Goal: Task Accomplishment & Management: Complete application form

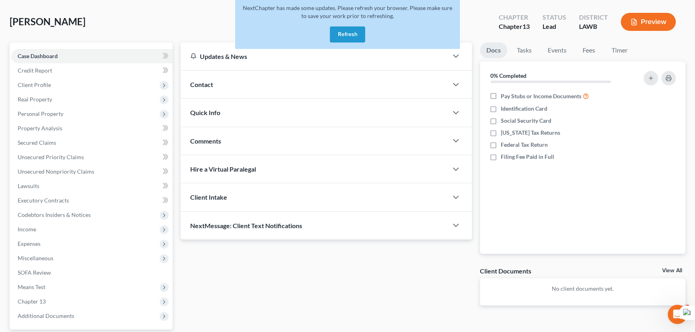
click at [344, 35] on button "Refresh" at bounding box center [347, 34] width 35 height 16
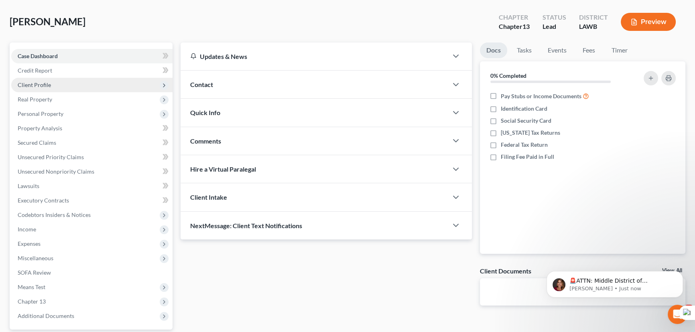
click at [74, 82] on span "Client Profile" at bounding box center [91, 85] width 161 height 14
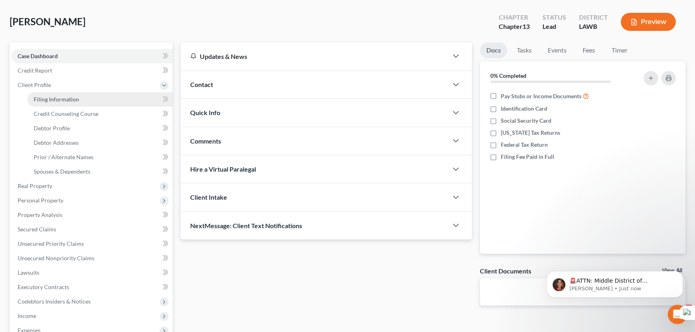
click at [70, 101] on span "Filing Information" at bounding box center [56, 99] width 45 height 7
select select "1"
select select "0"
select select "3"
select select "19"
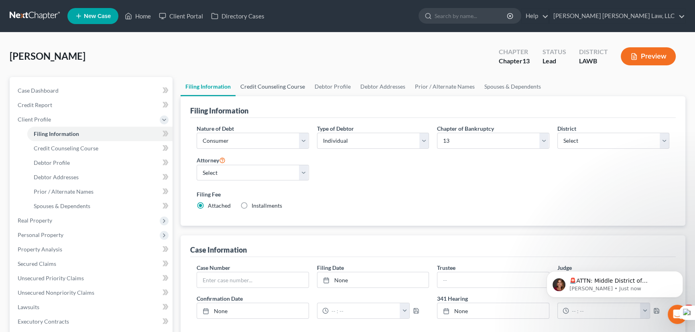
click at [287, 77] on link "Credit Counseling Course" at bounding box center [273, 86] width 74 height 19
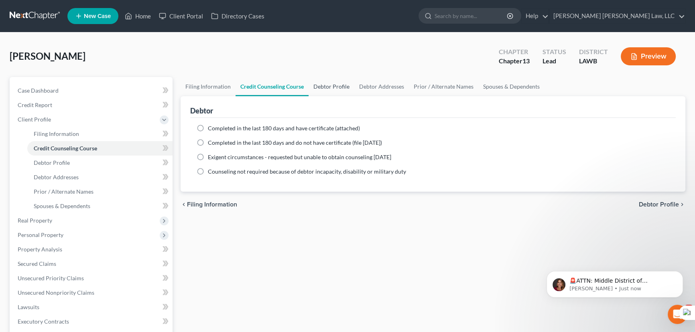
click at [327, 83] on link "Debtor Profile" at bounding box center [332, 86] width 46 height 19
select select "0"
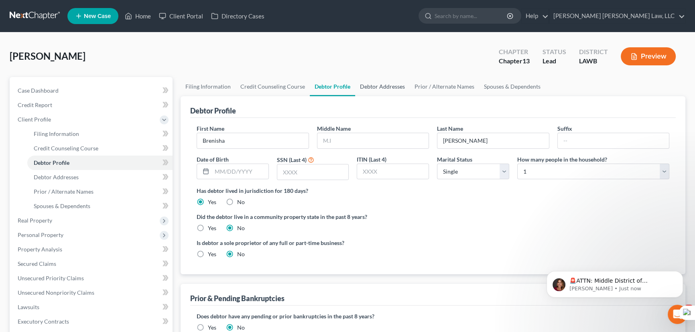
click at [369, 81] on link "Debtor Addresses" at bounding box center [382, 86] width 55 height 19
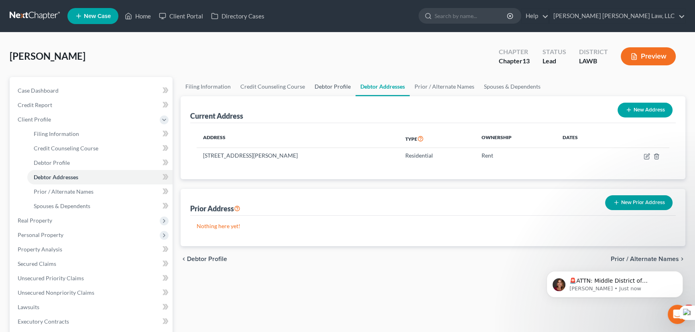
click at [339, 80] on link "Debtor Profile" at bounding box center [333, 86] width 46 height 19
select select "0"
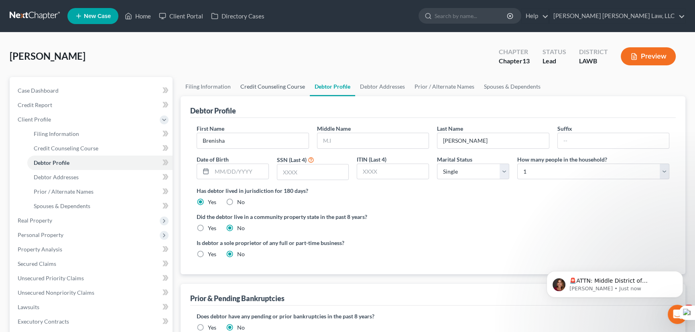
click at [284, 82] on link "Credit Counseling Course" at bounding box center [273, 86] width 74 height 19
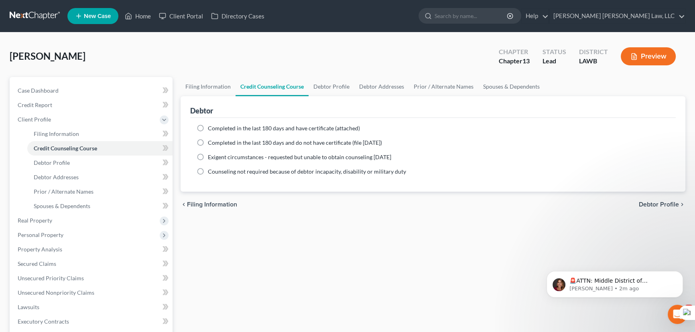
click at [208, 140] on label "Completed in the last 180 days and do not have certificate (file within 14 days)" at bounding box center [295, 143] width 174 height 8
click at [211, 140] on input "Completed in the last 180 days and do not have certificate (file within 14 days)" at bounding box center [213, 141] width 5 height 5
radio input "true"
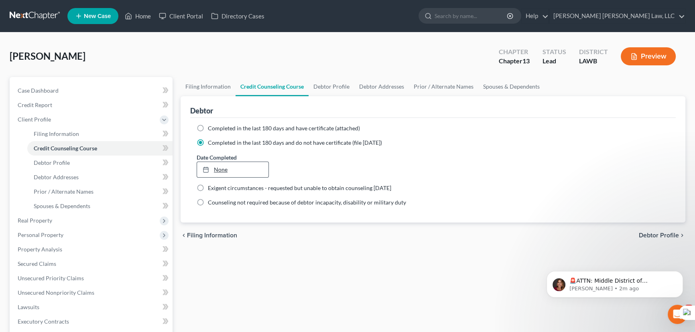
click at [212, 163] on link "None" at bounding box center [232, 169] width 71 height 15
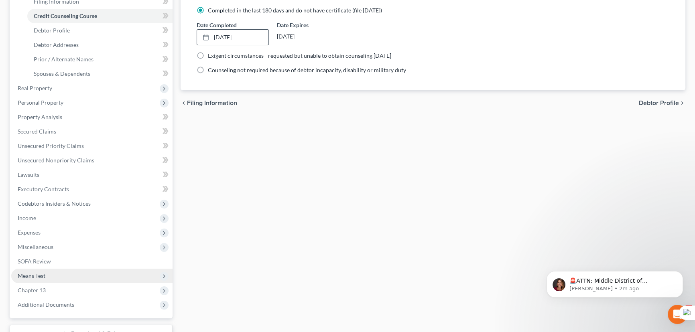
scroll to position [194, 0]
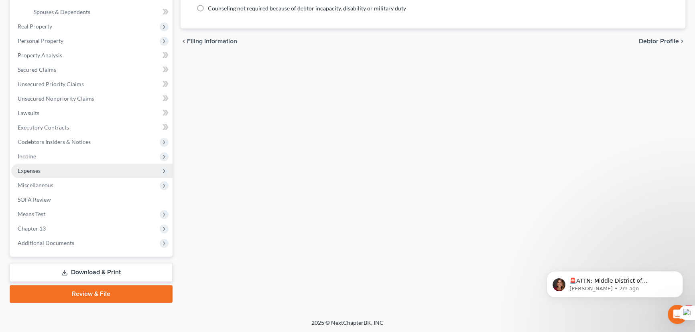
drag, startPoint x: 70, startPoint y: 167, endPoint x: 67, endPoint y: 175, distance: 9.2
click at [69, 167] on span "Expenses" at bounding box center [91, 171] width 161 height 14
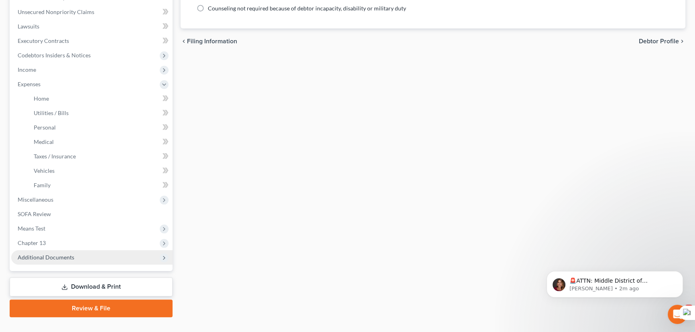
click at [80, 258] on span "Additional Documents" at bounding box center [91, 257] width 161 height 14
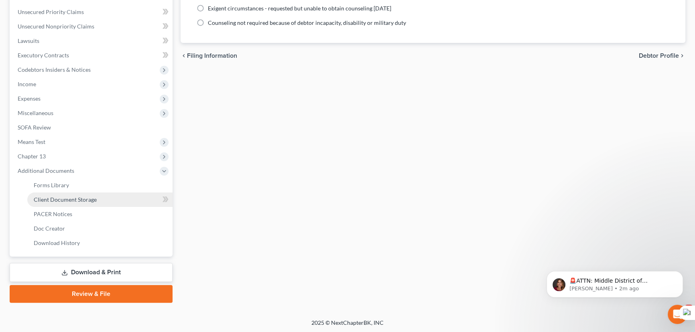
click at [81, 193] on link "Client Document Storage" at bounding box center [99, 200] width 145 height 14
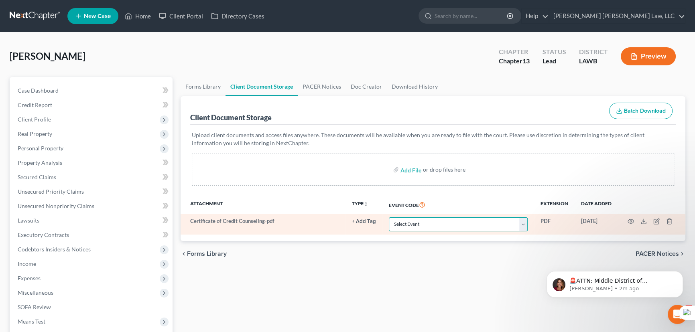
click at [446, 220] on select "Select Event 20 Largest Unsecured Creditors Amended Creditor Matrix (Fee) Amend…" at bounding box center [458, 225] width 139 height 14
select select "9"
click at [389, 218] on select "Select Event 20 Largest Unsecured Creditors Amended Creditor Matrix (Fee) Amend…" at bounding box center [458, 225] width 139 height 14
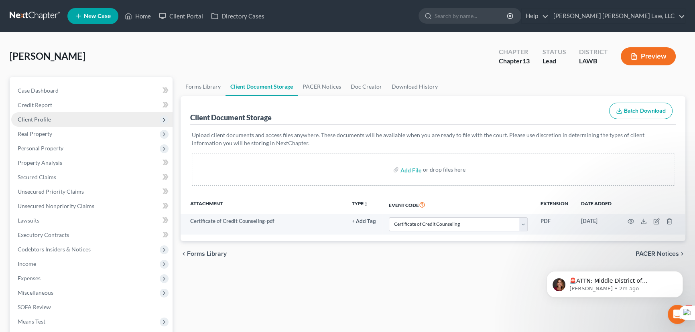
click at [76, 121] on span "Client Profile" at bounding box center [91, 119] width 161 height 14
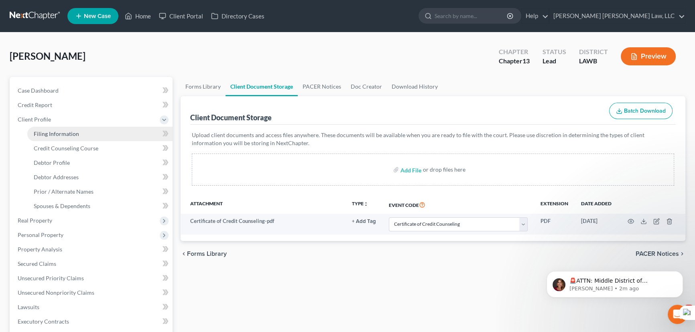
click at [78, 134] on link "Filing Information" at bounding box center [99, 134] width 145 height 14
select select "1"
select select "0"
select select "3"
select select "36"
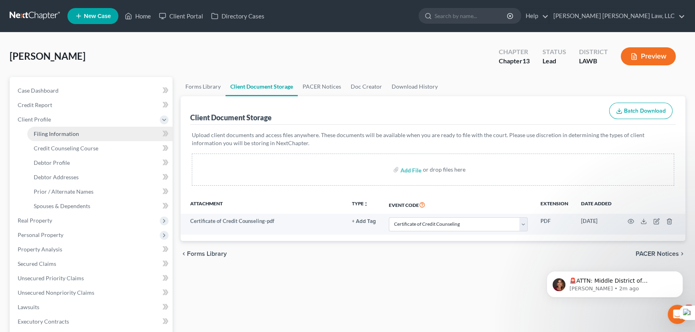
select select "0"
select select "19"
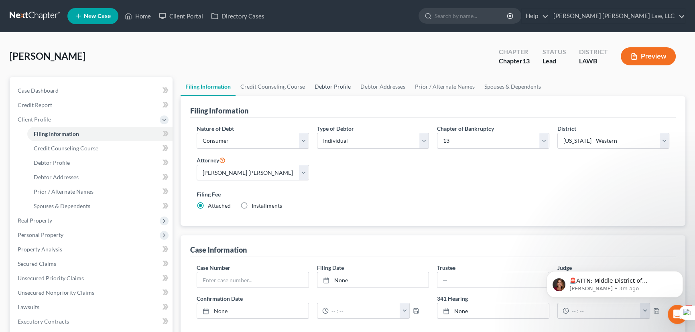
click at [317, 79] on link "Debtor Profile" at bounding box center [333, 86] width 46 height 19
select select "0"
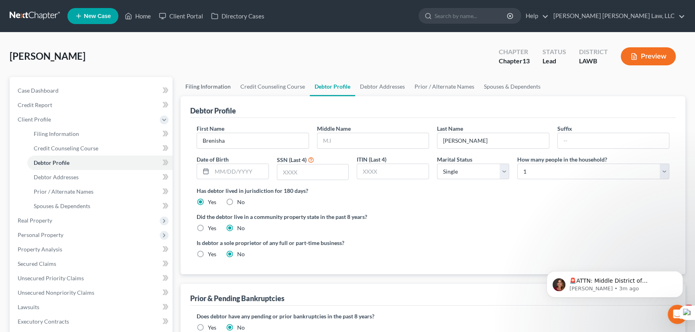
click at [217, 85] on link "Filing Information" at bounding box center [208, 86] width 55 height 19
select select "1"
select select "0"
select select "3"
select select "36"
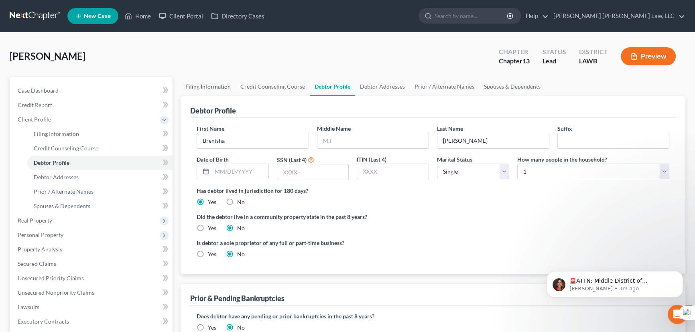
select select "0"
select select "19"
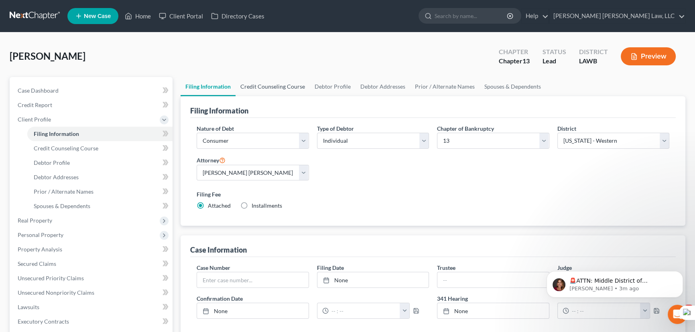
click at [281, 85] on link "Credit Counseling Course" at bounding box center [273, 86] width 74 height 19
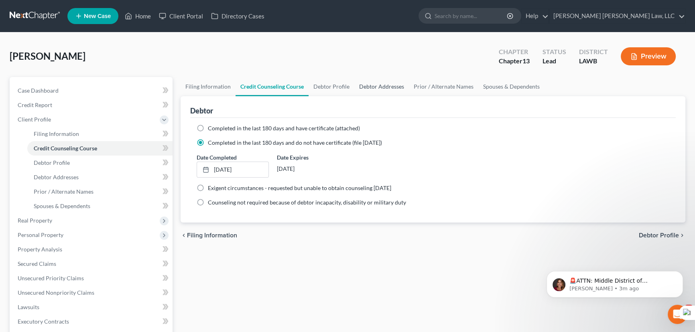
click at [358, 88] on link "Debtor Addresses" at bounding box center [381, 86] width 55 height 19
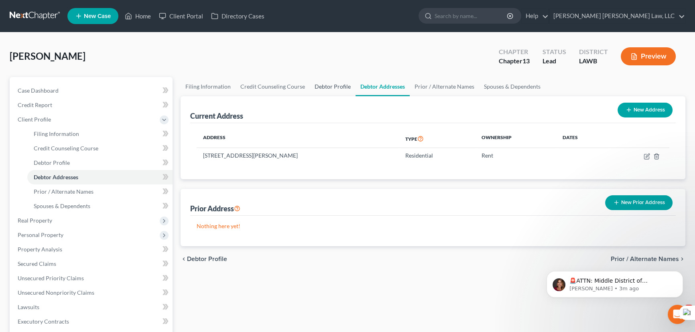
click at [331, 88] on link "Debtor Profile" at bounding box center [333, 86] width 46 height 19
select select "0"
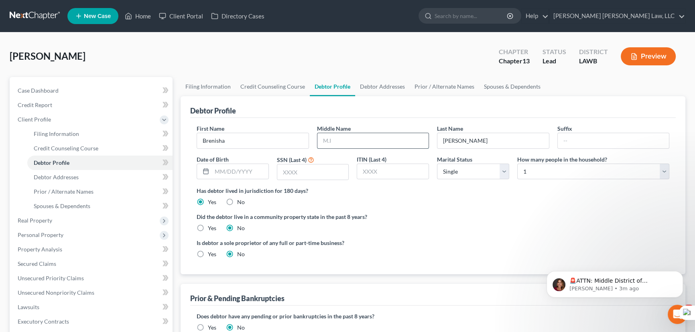
click at [380, 140] on input "text" at bounding box center [373, 140] width 112 height 15
type input "D"
click at [442, 90] on link "Prior / Alternate Names" at bounding box center [444, 86] width 69 height 19
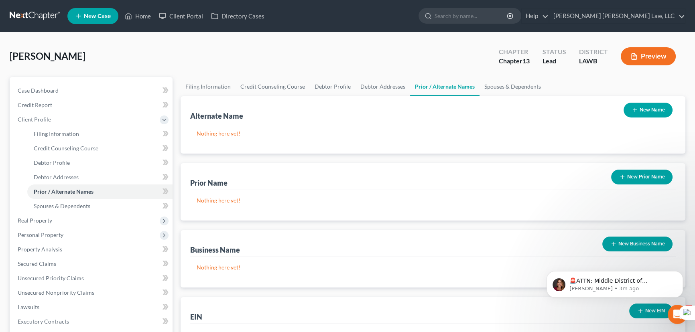
click at [657, 110] on button "New Name" at bounding box center [648, 110] width 49 height 15
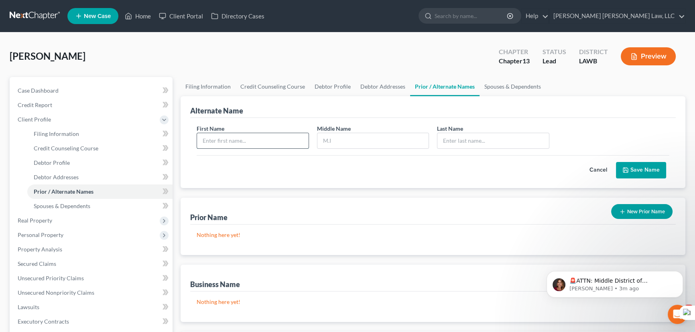
click at [268, 140] on input "text" at bounding box center [253, 140] width 112 height 15
type input "Brenisha"
type input "Bradley"
click at [659, 172] on button "Save Name" at bounding box center [641, 170] width 50 height 17
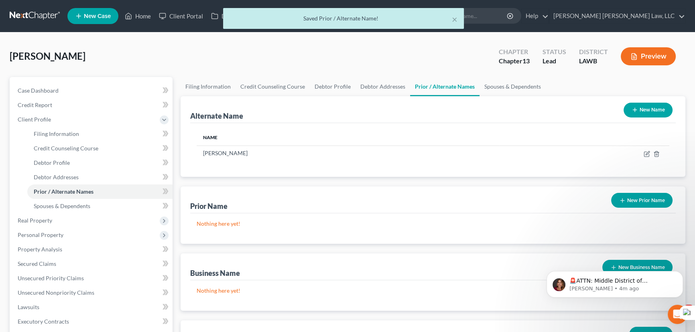
click at [654, 116] on button "New Name" at bounding box center [648, 110] width 49 height 15
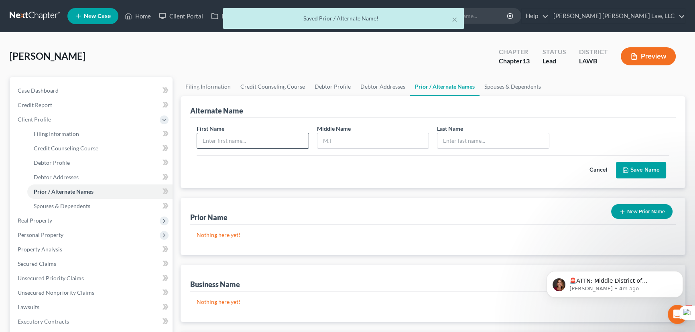
click at [265, 140] on input "text" at bounding box center [253, 140] width 112 height 15
type input "Brenisha"
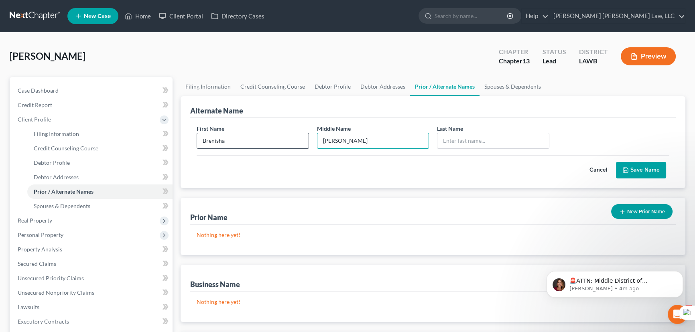
type input "Deshawn"
type input "Bradley"
click at [654, 167] on button "Save Name" at bounding box center [641, 170] width 50 height 17
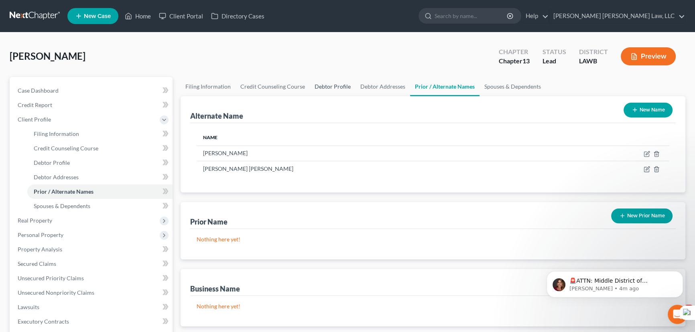
click at [343, 89] on link "Debtor Profile" at bounding box center [333, 86] width 46 height 19
select select "0"
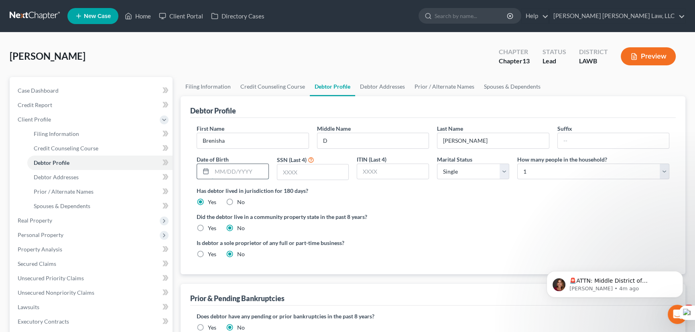
click at [236, 171] on input "text" at bounding box center [240, 171] width 57 height 15
type input "07/29/1987"
click at [317, 174] on input "text" at bounding box center [312, 172] width 71 height 15
type input "5868"
click at [208, 228] on label "Yes" at bounding box center [212, 228] width 8 height 8
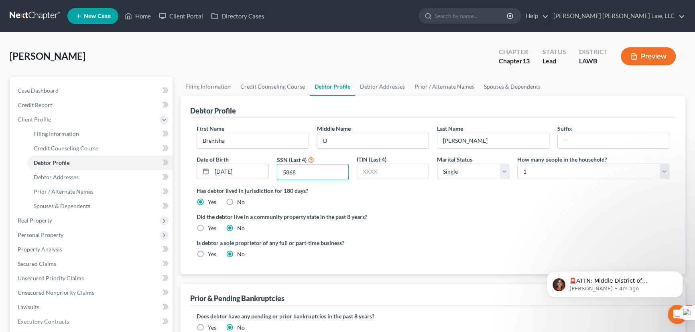
click at [211, 228] on input "Yes" at bounding box center [213, 226] width 5 height 5
radio input "true"
radio input "false"
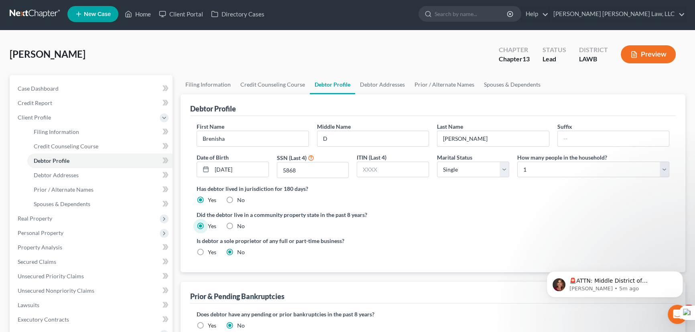
scroll to position [109, 0]
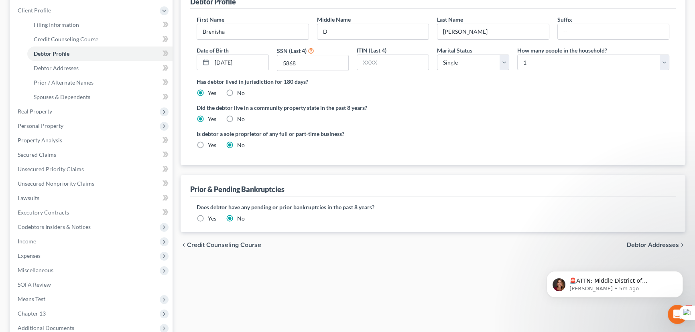
click at [208, 220] on label "Yes" at bounding box center [212, 219] width 8 height 8
click at [211, 220] on input "Yes" at bounding box center [213, 217] width 5 height 5
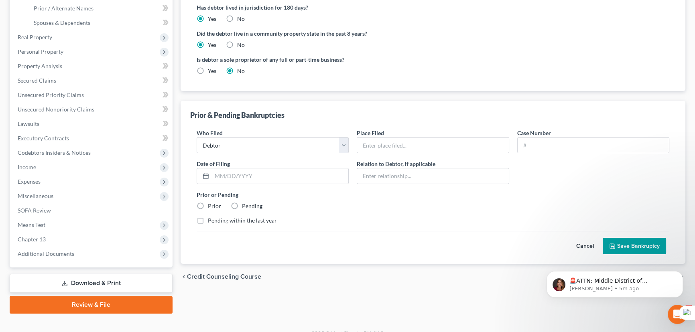
scroll to position [194, 0]
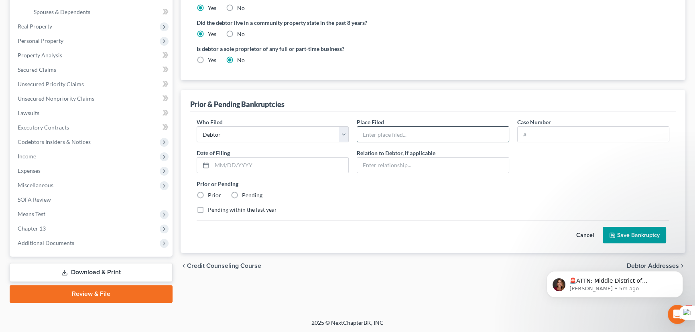
click at [402, 135] on input "text" at bounding box center [432, 134] width 151 height 15
type input "Western District Of Lousiana"
click at [538, 139] on input "text" at bounding box center [593, 134] width 151 height 15
type input "23-31389"
click at [260, 163] on input "text" at bounding box center [280, 165] width 136 height 15
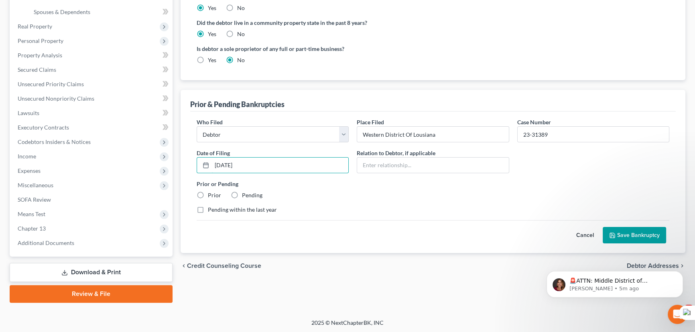
type input "12/12/2023"
click at [208, 195] on label "Prior" at bounding box center [214, 195] width 13 height 8
click at [211, 195] on input "Prior" at bounding box center [213, 193] width 5 height 5
radio input "true"
click at [622, 231] on button "Save Bankruptcy" at bounding box center [634, 235] width 63 height 17
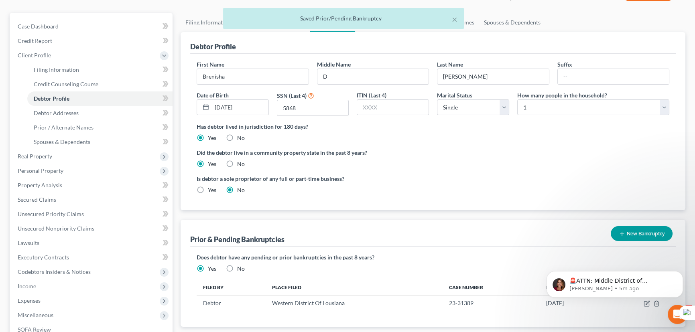
scroll to position [0, 0]
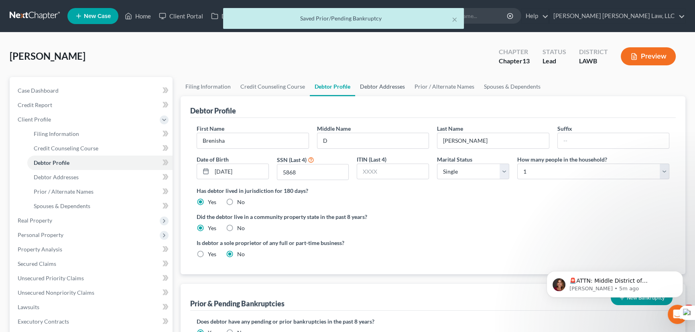
click at [387, 83] on link "Debtor Addresses" at bounding box center [382, 86] width 55 height 19
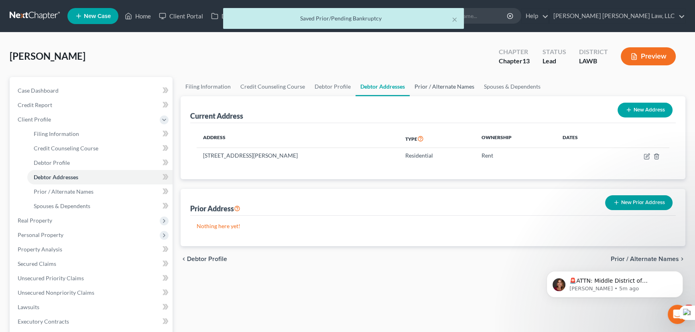
click at [454, 91] on link "Prior / Alternate Names" at bounding box center [444, 86] width 69 height 19
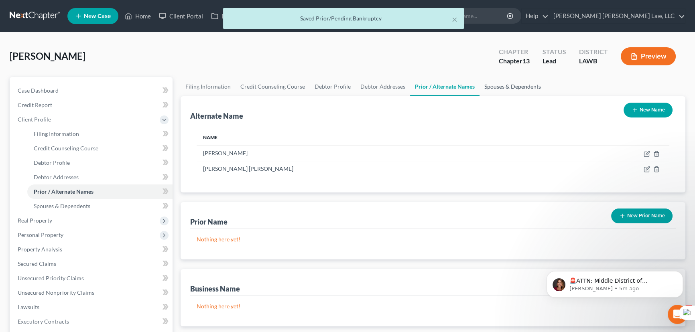
click at [498, 83] on link "Spouses & Dependents" at bounding box center [513, 86] width 66 height 19
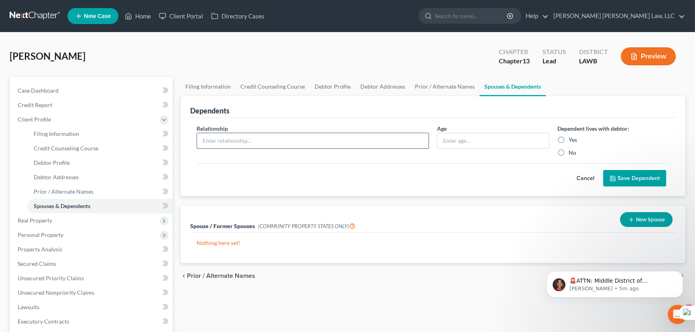
click at [246, 133] on input "text" at bounding box center [313, 140] width 232 height 15
type input "17"
click at [490, 138] on input "text" at bounding box center [493, 140] width 112 height 15
type input "a"
type input "son"
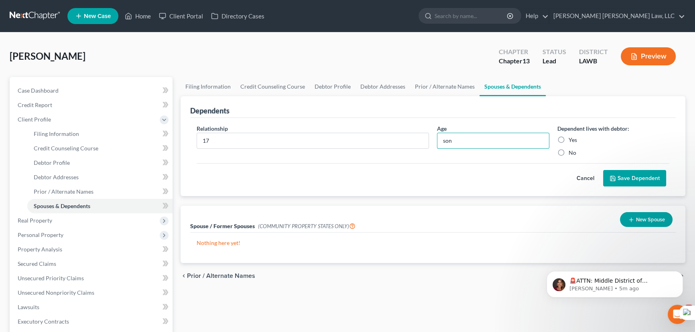
drag, startPoint x: 559, startPoint y: 143, endPoint x: 566, endPoint y: 143, distance: 6.4
click at [569, 144] on label "Yes" at bounding box center [573, 140] width 8 height 8
click at [572, 141] on input "Yes" at bounding box center [574, 138] width 5 height 5
radio input "true"
click at [620, 171] on button "Save Dependent" at bounding box center [634, 178] width 63 height 17
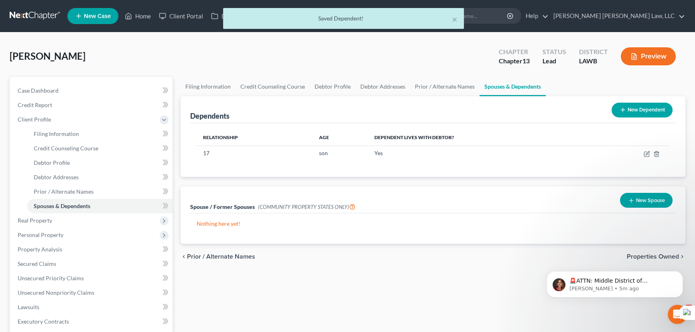
click at [644, 100] on div "New Dependent" at bounding box center [641, 110] width 67 height 21
click at [642, 108] on button "New Dependent" at bounding box center [642, 110] width 61 height 15
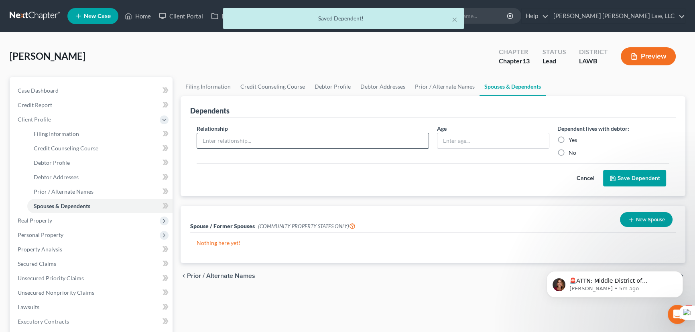
click at [277, 145] on input "text" at bounding box center [313, 140] width 232 height 15
type input "12"
click at [450, 142] on input "text" at bounding box center [493, 140] width 112 height 15
type input "son"
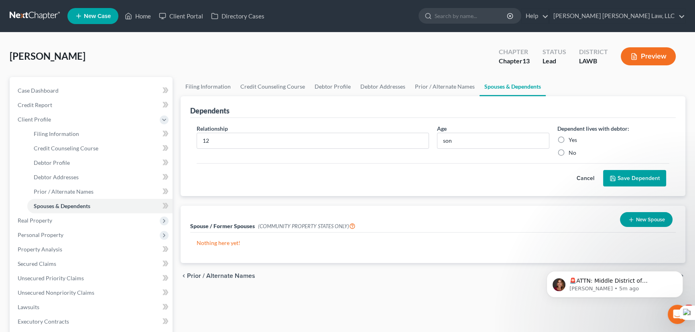
click at [569, 139] on label "Yes" at bounding box center [573, 140] width 8 height 8
click at [572, 139] on input "Yes" at bounding box center [574, 138] width 5 height 5
radio input "true"
click at [630, 177] on button "Save Dependent" at bounding box center [634, 178] width 63 height 17
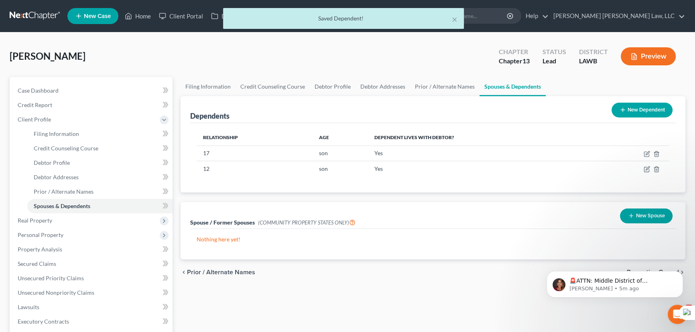
click at [634, 120] on div "New Dependent" at bounding box center [641, 110] width 67 height 21
click at [631, 114] on button "New Dependent" at bounding box center [642, 110] width 61 height 15
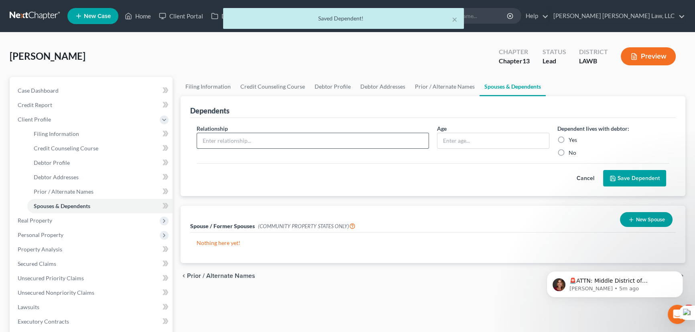
click at [319, 140] on input "text" at bounding box center [313, 140] width 232 height 15
type input "son"
type input "7"
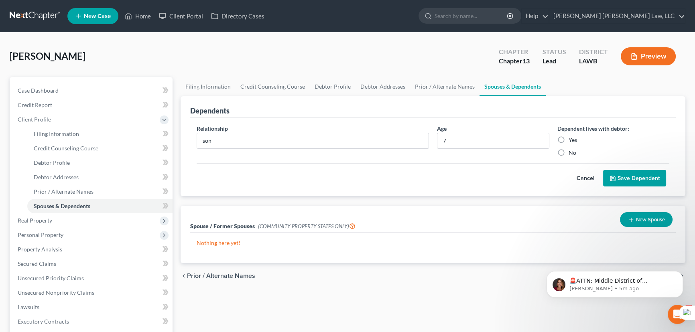
click at [569, 140] on label "Yes" at bounding box center [573, 140] width 8 height 8
click at [572, 140] on input "Yes" at bounding box center [574, 138] width 5 height 5
radio input "true"
click at [614, 173] on button "Save Dependent" at bounding box center [634, 178] width 63 height 17
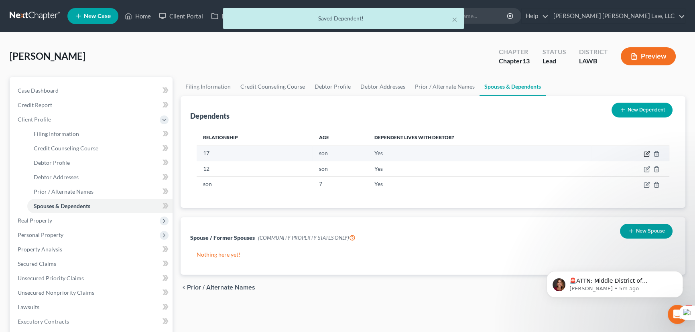
click at [647, 154] on icon "button" at bounding box center [648, 153] width 4 height 4
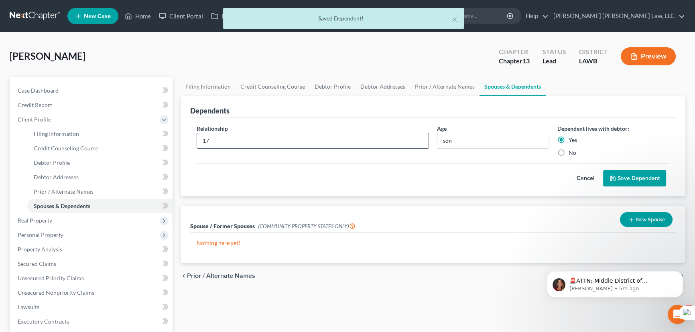
click at [342, 145] on input "17" at bounding box center [313, 140] width 232 height 15
drag, startPoint x: 342, startPoint y: 145, endPoint x: 0, endPoint y: 135, distance: 342.1
click at [0, 135] on div "× Saved Dependent! Bradley, Brenisha Upgraded Chapter Chapter 13 Status Lead Di…" at bounding box center [347, 273] width 695 height 481
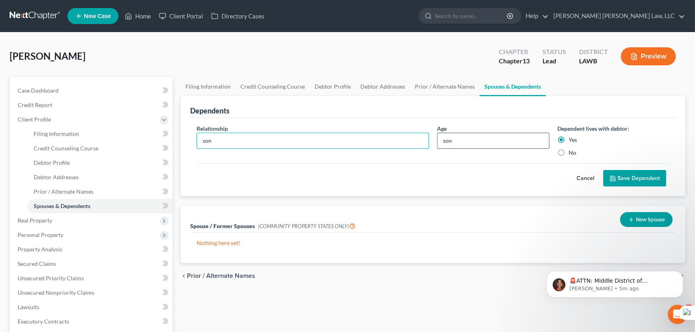
type input "son"
drag, startPoint x: 499, startPoint y: 136, endPoint x: 378, endPoint y: 133, distance: 120.4
click at [378, 133] on div "Relationship * son Age son Dependent lives with debtor: Yes No" at bounding box center [433, 143] width 481 height 39
type input "17"
click at [631, 180] on button "Save Dependent" at bounding box center [634, 178] width 63 height 17
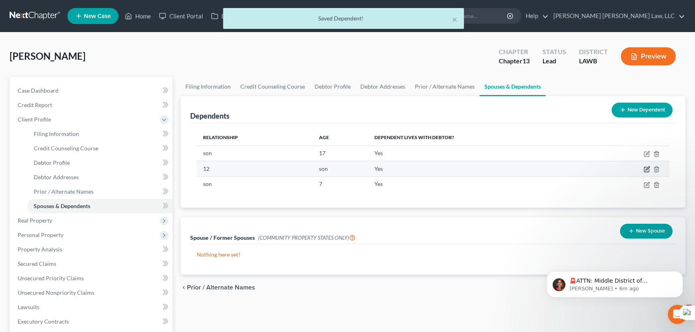
click at [646, 169] on icon "button" at bounding box center [648, 169] width 4 height 4
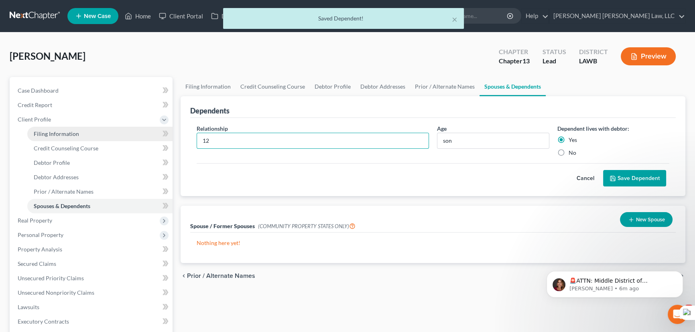
drag, startPoint x: 274, startPoint y: 144, endPoint x: 71, endPoint y: 129, distance: 203.2
click at [71, 129] on div "Petition Navigation Case Dashboard Payments Invoices Payments Payments Credit R…" at bounding box center [348, 287] width 684 height 420
type input "son"
drag, startPoint x: 462, startPoint y: 143, endPoint x: 353, endPoint y: 136, distance: 109.0
click at [350, 136] on div "Relationship * son Age son Dependent lives with debtor: Yes No" at bounding box center [433, 143] width 481 height 39
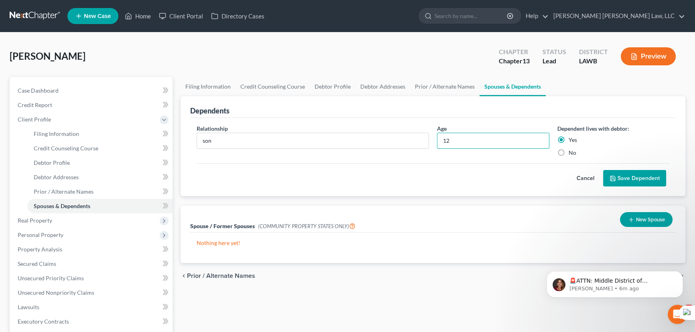
type input "12"
click at [618, 183] on button "Save Dependent" at bounding box center [634, 178] width 63 height 17
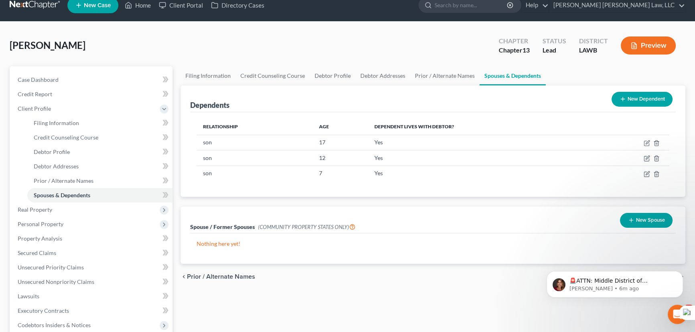
scroll to position [109, 0]
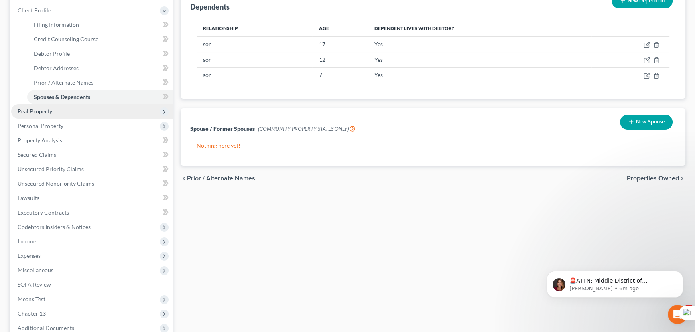
click at [79, 109] on span "Real Property" at bounding box center [91, 111] width 161 height 14
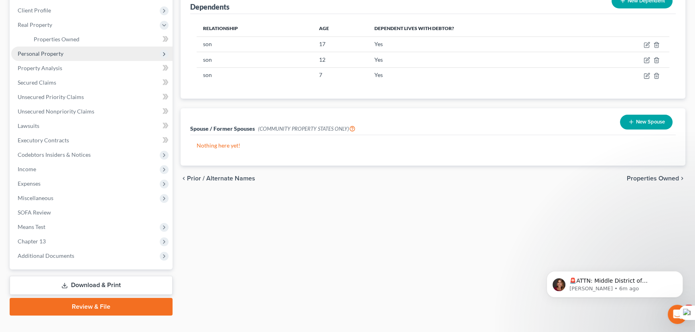
click at [86, 53] on span "Personal Property" at bounding box center [91, 54] width 161 height 14
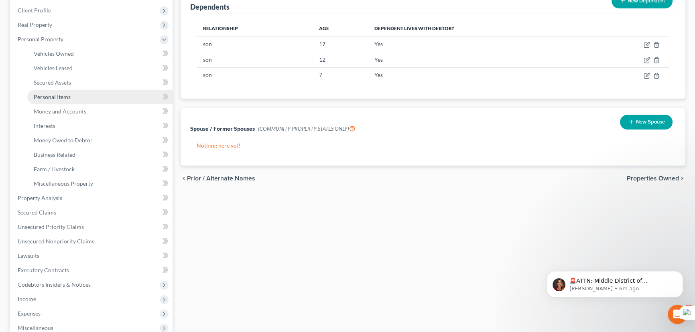
click at [88, 99] on link "Personal Items" at bounding box center [99, 97] width 145 height 14
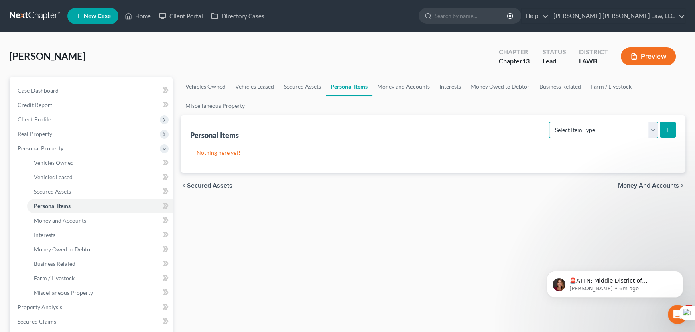
click at [614, 131] on select "Select Item Type Clothing (A/B: 11) Collectibles Of Value (A/B: 8) Electronics …" at bounding box center [603, 130] width 109 height 16
select select "clothing"
click at [550, 122] on select "Select Item Type Clothing (A/B: 11) Collectibles Of Value (A/B: 8) Electronics …" at bounding box center [603, 130] width 109 height 16
click at [669, 128] on icon "submit" at bounding box center [668, 130] width 6 height 6
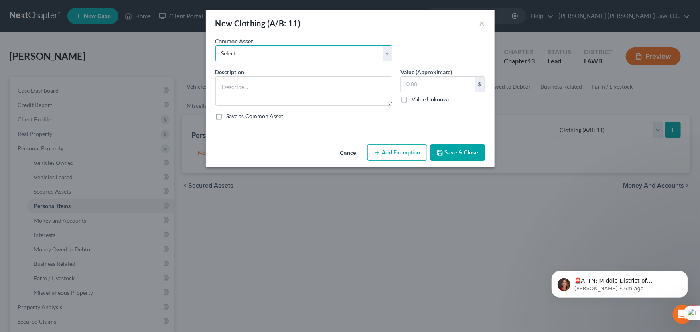
drag, startPoint x: 262, startPoint y: 46, endPoint x: 266, endPoint y: 52, distance: 6.5
click at [262, 47] on select "Select Clothes Clothes" at bounding box center [304, 53] width 177 height 16
select select "0"
click at [216, 45] on select "Select Clothes Clothes" at bounding box center [304, 53] width 177 height 16
type textarea "Clothes"
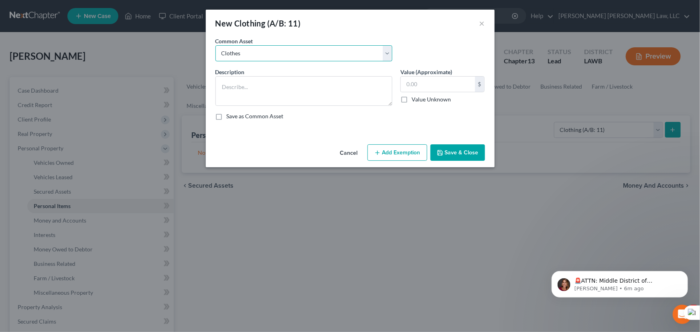
type input "300.00"
click at [396, 142] on div "Cancel Add Exemption Save & Close" at bounding box center [350, 154] width 289 height 26
click at [396, 145] on button "Add Exemption" at bounding box center [398, 152] width 60 height 17
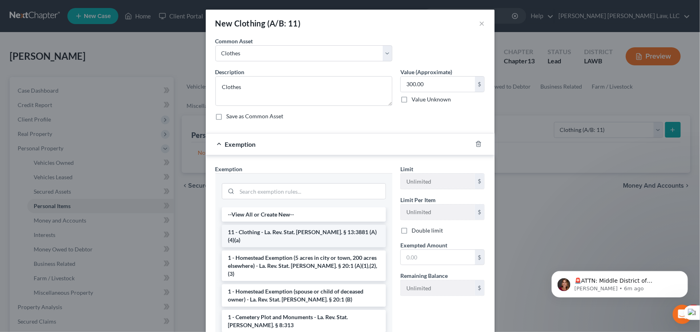
click at [281, 232] on li "11 - Clothing - La. Rev. Stat. Ann. § 13:3881 (A)(4)(a)" at bounding box center [304, 236] width 164 height 22
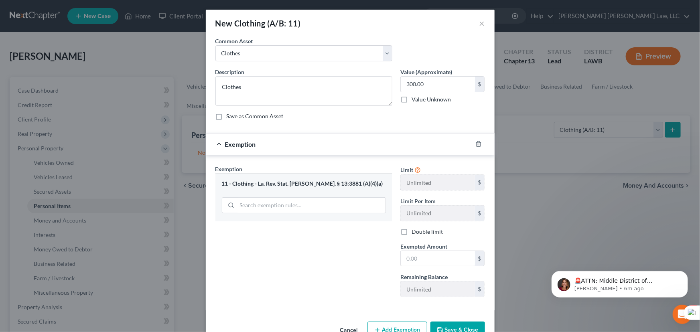
click at [432, 267] on div "Limit Unlimited $ Limit Per Item Unlimited $ Double limit Exempted Amount * $ R…" at bounding box center [443, 234] width 93 height 139
click at [433, 256] on input "text" at bounding box center [438, 258] width 74 height 15
type input "300.00"
drag, startPoint x: 454, startPoint y: 322, endPoint x: 459, endPoint y: 317, distance: 7.4
click at [455, 322] on button "Save & Close" at bounding box center [458, 330] width 55 height 17
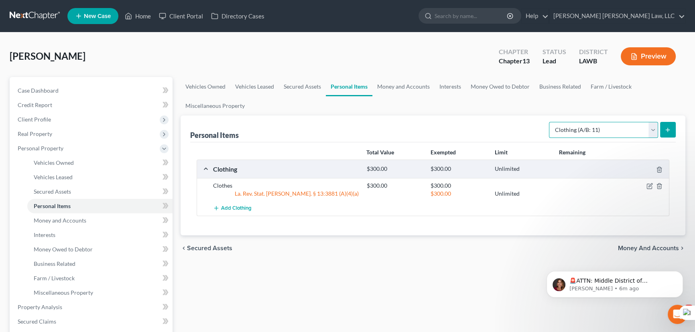
click at [604, 132] on select "Select Item Type Clothing (A/B: 11) Collectibles Of Value (A/B: 8) Electronics …" at bounding box center [603, 130] width 109 height 16
select select "household_goods"
click at [550, 122] on select "Select Item Type Clothing (A/B: 11) Collectibles Of Value (A/B: 8) Electronics …" at bounding box center [603, 130] width 109 height 16
click at [669, 122] on button "submit" at bounding box center [668, 130] width 16 height 16
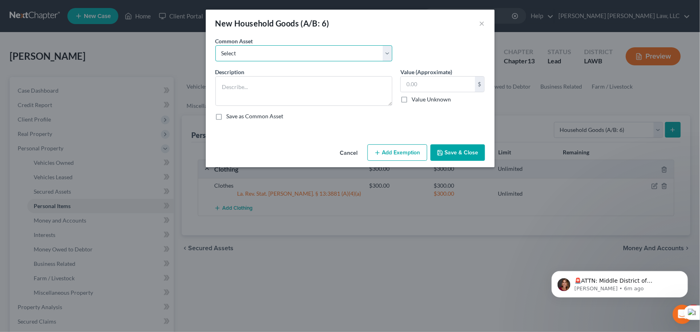
click at [300, 56] on select "Select Furniture Movables 2002 Chevy Tahoe 231,000 miles Movables Movables Mova…" at bounding box center [304, 53] width 177 height 16
select select "0"
click at [216, 45] on select "Select Furniture Movables 2002 Chevy Tahoe 231,000 miles Movables Movables Mova…" at bounding box center [304, 53] width 177 height 16
type textarea "Furniture"
type input "1,200.00"
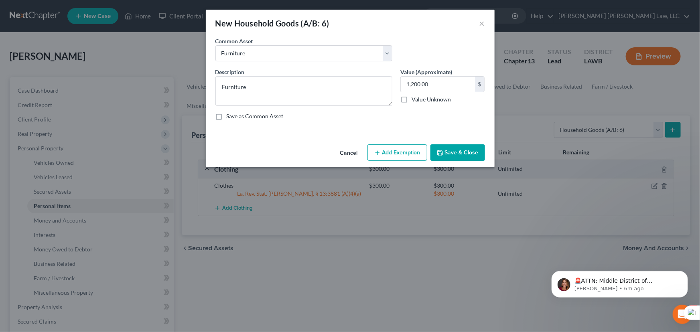
click at [400, 157] on button "Add Exemption" at bounding box center [398, 152] width 60 height 17
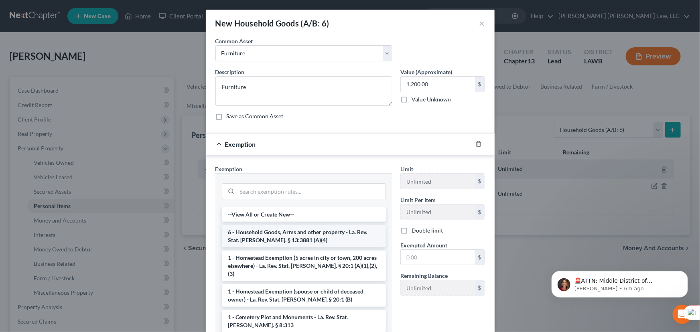
click at [258, 228] on li "6 - Household Goods, Arms and other property - La. Rev. Stat. Ann. § 13:3881 (A…" at bounding box center [304, 236] width 164 height 22
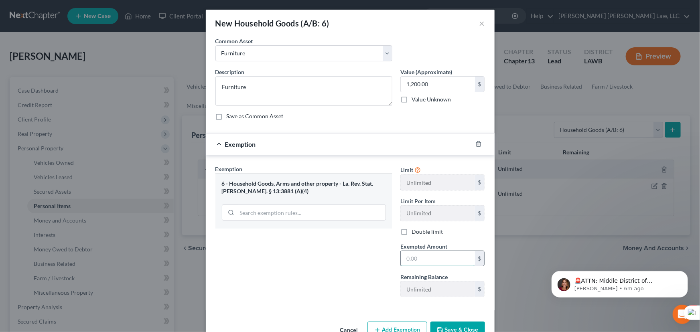
click at [428, 258] on input "text" at bounding box center [438, 258] width 74 height 15
type input "1,200.00"
click at [468, 325] on button "Save & Close" at bounding box center [458, 330] width 55 height 17
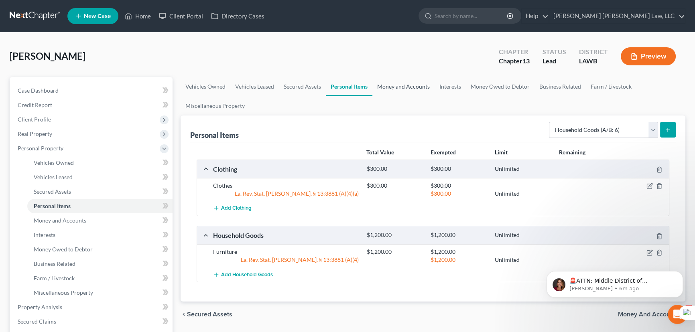
drag, startPoint x: 412, startPoint y: 82, endPoint x: 445, endPoint y: 100, distance: 37.7
click at [412, 82] on link "Money and Accounts" at bounding box center [403, 86] width 62 height 19
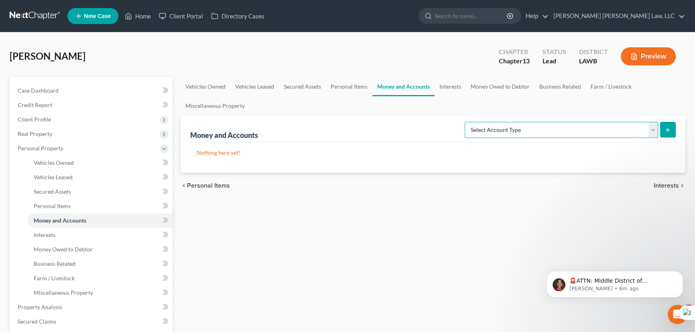
click at [607, 130] on select "Select Account Type Brokerage (A/B: 18, SOFA: 20) Cash on Hand (A/B: 16) Certif…" at bounding box center [561, 130] width 193 height 16
select select "checking"
click at [467, 122] on select "Select Account Type Brokerage (A/B: 18, SOFA: 20) Cash on Hand (A/B: 16) Certif…" at bounding box center [561, 130] width 193 height 16
click at [665, 129] on icon "submit" at bounding box center [668, 130] width 6 height 6
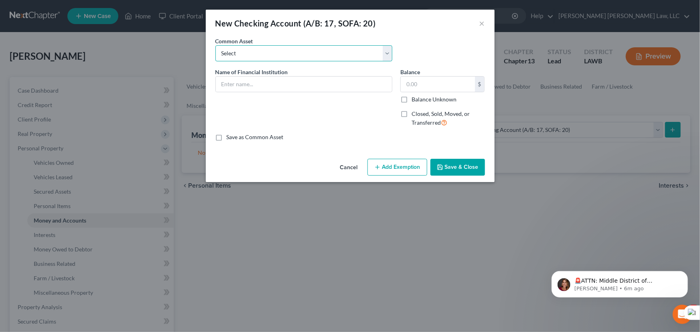
click at [250, 56] on select "Select Current Bank Sevenfold Credit Union Apple Cash First Horizon Bank Centri…" at bounding box center [304, 53] width 177 height 16
select select "57"
click at [216, 45] on select "Select Current Bank Sevenfold Credit Union Apple Cash First Horizon Bank Centri…" at bounding box center [304, 53] width 177 height 16
type input "Wells Fargo"
type input "0.00"
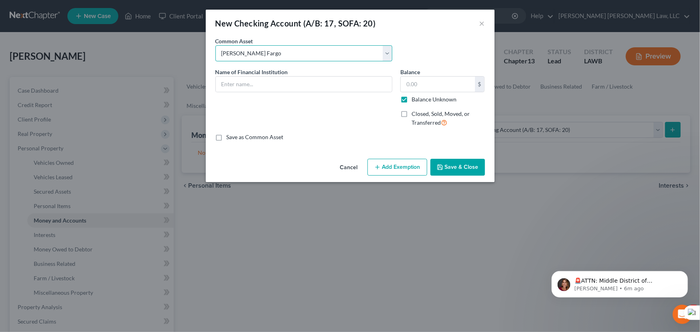
checkbox input "true"
click at [466, 165] on button "Save & Close" at bounding box center [458, 167] width 55 height 17
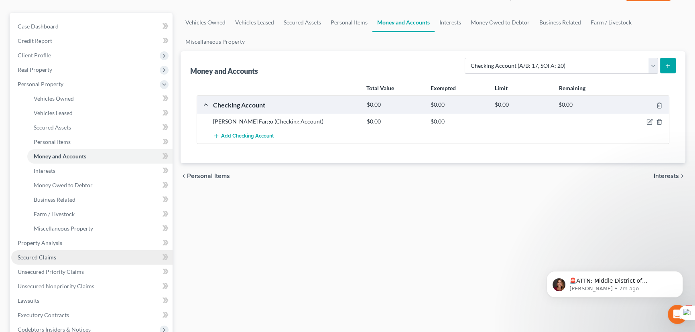
scroll to position [109, 0]
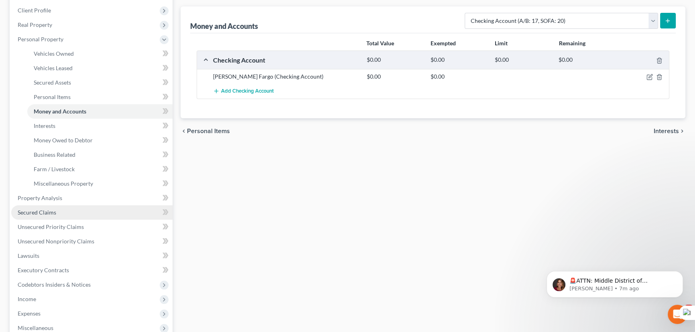
click at [89, 211] on link "Secured Claims" at bounding box center [91, 212] width 161 height 14
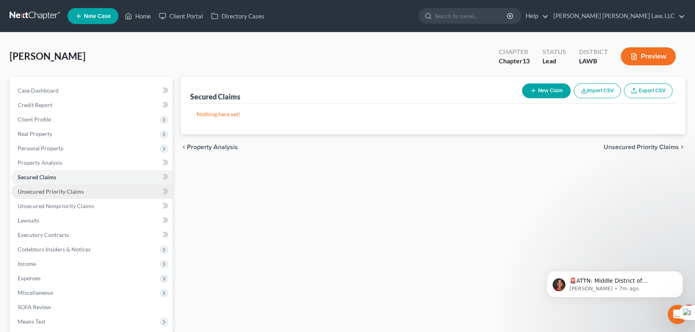
click at [76, 195] on link "Unsecured Priority Claims" at bounding box center [91, 192] width 161 height 14
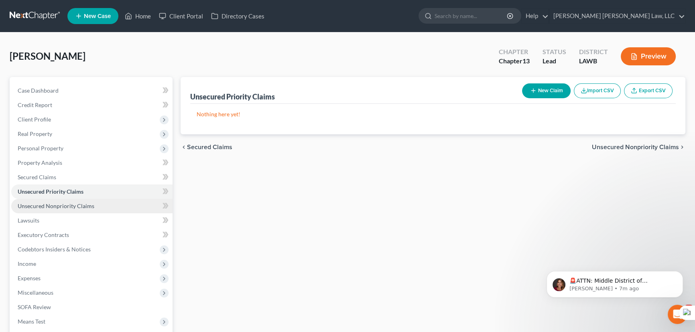
click at [76, 204] on span "Unsecured Nonpriority Claims" at bounding box center [56, 206] width 77 height 7
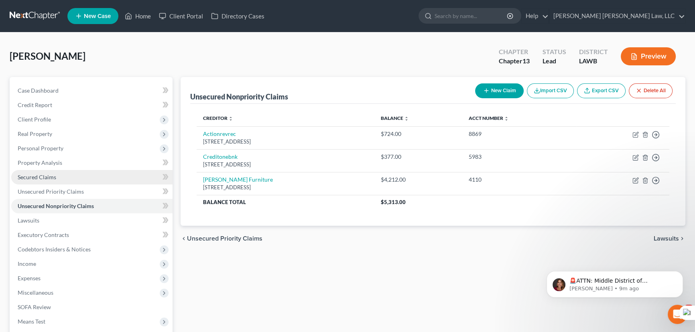
click at [44, 174] on span "Secured Claims" at bounding box center [37, 177] width 39 height 7
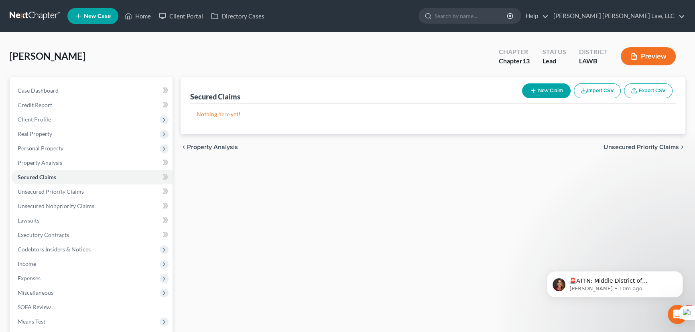
click at [546, 94] on button "New Claim" at bounding box center [546, 90] width 49 height 15
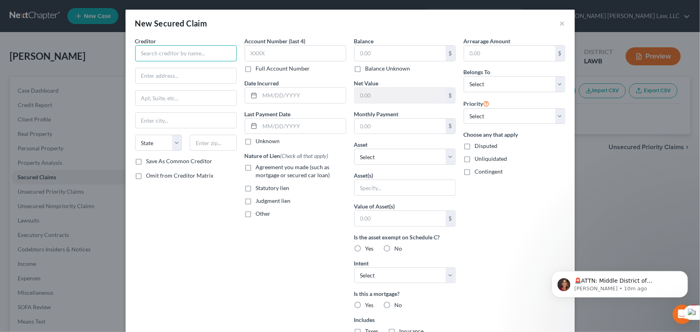
click at [185, 52] on input "text" at bounding box center [186, 53] width 102 height 16
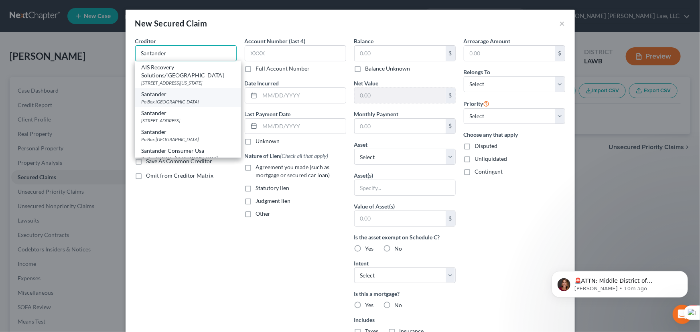
type input "Santander"
click at [185, 101] on div "Po Box 961245, Fort Worth, TX 76161" at bounding box center [188, 101] width 93 height 7
type input "Po Box 961245"
type input "Fort Worth"
select select "45"
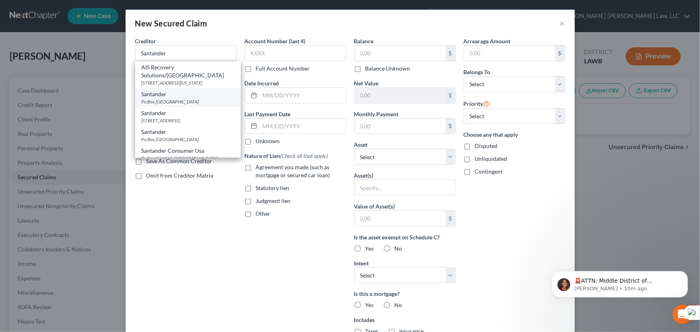
type input "76161"
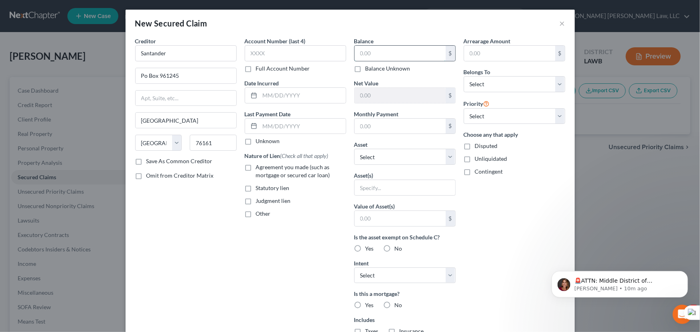
click at [384, 55] on input "text" at bounding box center [400, 53] width 91 height 15
click at [256, 169] on label "Agreement you made (such as mortgage or secured car loan)" at bounding box center [301, 171] width 90 height 16
click at [259, 169] on input "Agreement you made (such as mortgage or secured car loan)" at bounding box center [261, 165] width 5 height 5
checkbox input "true"
click at [512, 88] on select "Select Debtor 1 Only Debtor 2 Only Debtor 1 And Debtor 2 Only At Least One Of T…" at bounding box center [515, 84] width 102 height 16
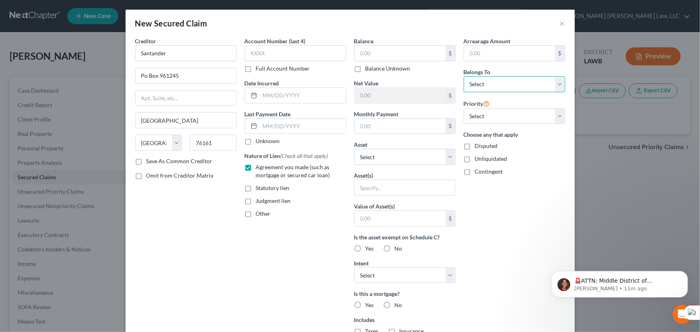
select select "0"
click at [464, 76] on select "Select Debtor 1 Only Debtor 2 Only Debtor 1 And Debtor 2 Only At Least One Of T…" at bounding box center [515, 84] width 102 height 16
click at [400, 160] on select "Select Other Multiple Assets Clothing - Clothes - $300.0 Household Goods - Furn…" at bounding box center [405, 157] width 102 height 16
click at [490, 217] on div "Arrearage Amount $ Belongs To * Select Debtor 1 Only Debtor 2 Only Debtor 1 And…" at bounding box center [515, 216] width 110 height 358
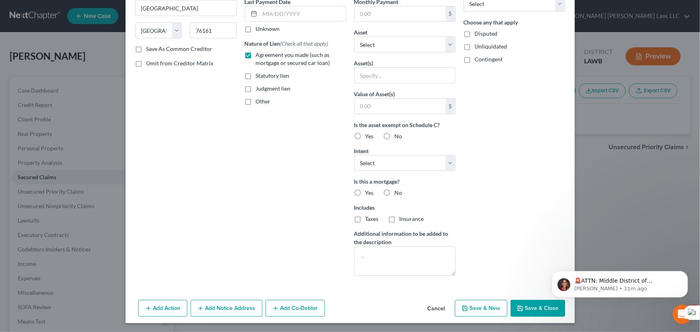
click at [526, 305] on button "Save & Close" at bounding box center [538, 308] width 55 height 17
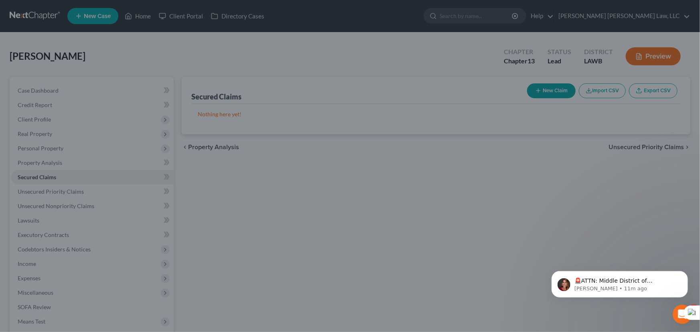
scroll to position [24, 0]
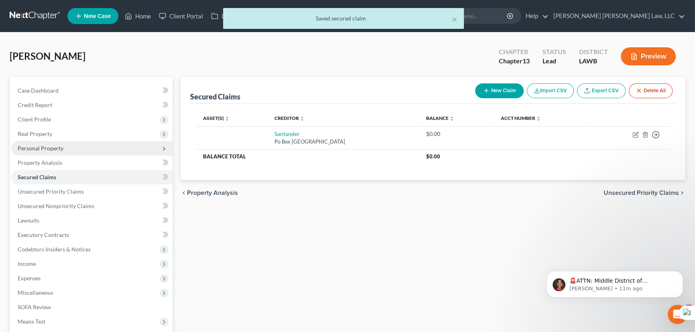
click at [41, 147] on span "Personal Property" at bounding box center [41, 148] width 46 height 7
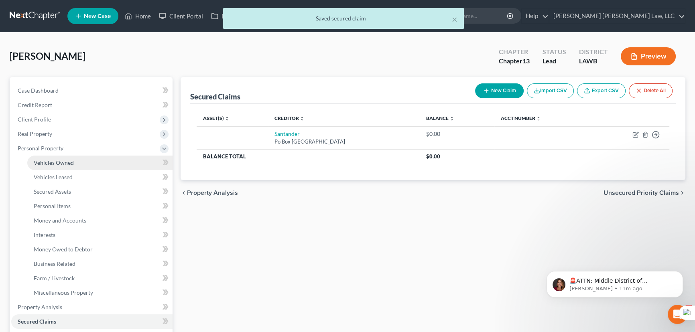
click at [51, 159] on span "Vehicles Owned" at bounding box center [54, 162] width 40 height 7
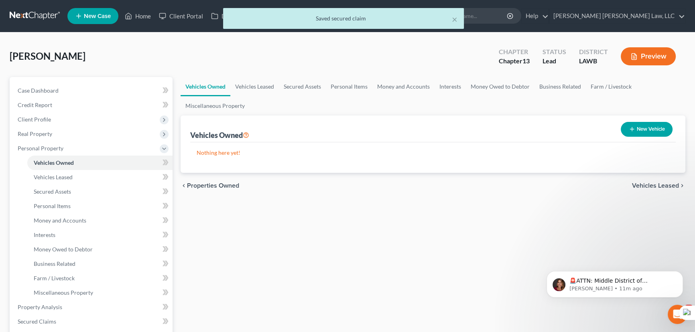
click at [654, 129] on button "New Vehicle" at bounding box center [647, 129] width 52 height 15
select select "0"
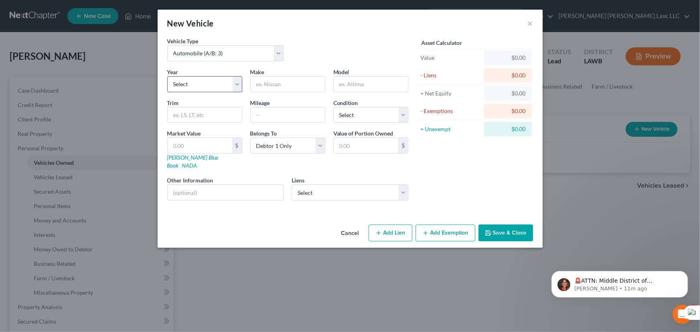
drag, startPoint x: 207, startPoint y: 73, endPoint x: 203, endPoint y: 82, distance: 9.9
click at [207, 75] on div "Year Select 2026 2025 2024 2023 2022 2021 2020 2019 2018 2017 2016 2015 2014 20…" at bounding box center [204, 80] width 83 height 24
click at [203, 82] on select "Select 2026 2025 2024 2023 2022 2021 2020 2019 2018 2017 2016 2015 2014 2013 20…" at bounding box center [204, 84] width 75 height 16
select select "1"
click at [167, 76] on select "Select 2026 2025 2024 2023 2022 2021 2020 2019 2018 2017 2016 2015 2014 2013 20…" at bounding box center [204, 84] width 75 height 16
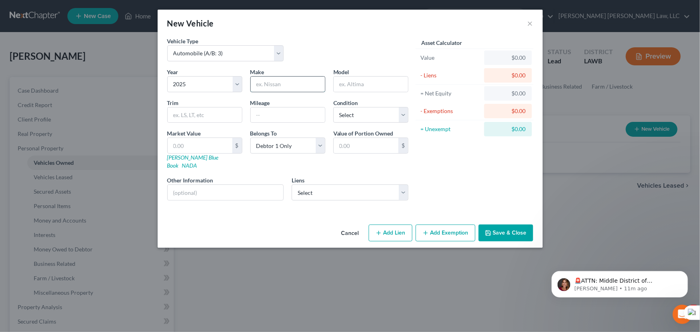
click at [275, 85] on input "text" at bounding box center [288, 84] width 74 height 15
type input "Kia"
type input "K4"
drag, startPoint x: 358, startPoint y: 112, endPoint x: 360, endPoint y: 119, distance: 7.9
click at [358, 112] on select "Select Excellent Very Good Good Fair Poor" at bounding box center [371, 115] width 75 height 16
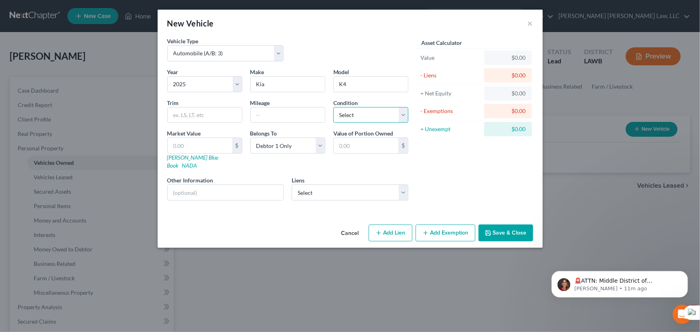
select select "2"
click at [334, 107] on select "Select Excellent Very Good Good Fair Poor" at bounding box center [371, 115] width 75 height 16
click at [360, 185] on select "Select Santander - $0.00" at bounding box center [350, 193] width 117 height 16
select select "45"
select select "0"
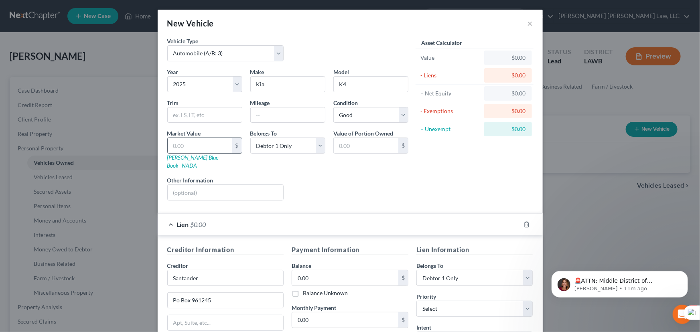
click at [180, 146] on input "text" at bounding box center [200, 145] width 65 height 15
type input "26"
type input "26.00"
type input "269"
type input "269.00"
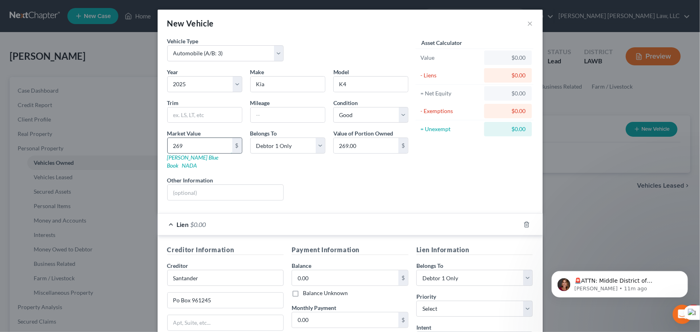
type input "2690"
type input "2,690.00"
type input "2,6900"
type input "26,900.00"
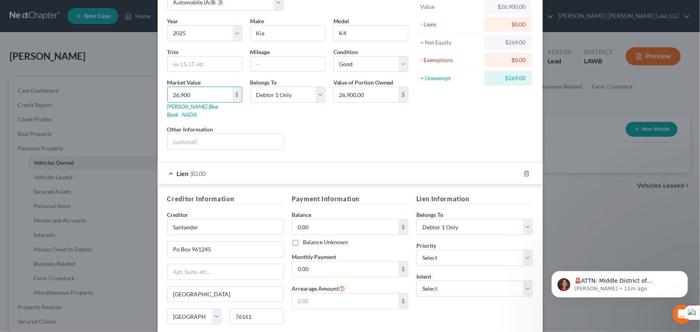
scroll to position [106, 0]
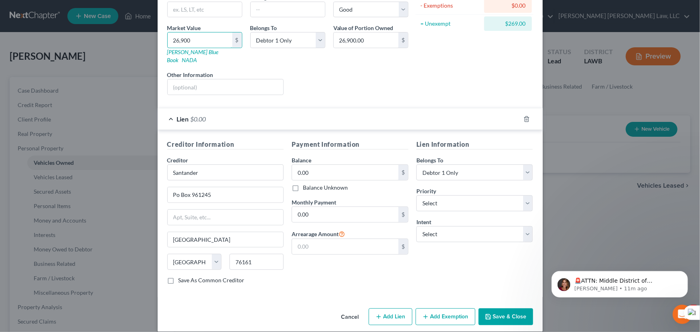
type input "26,900"
click at [450, 309] on button "Add Exemption" at bounding box center [446, 317] width 60 height 17
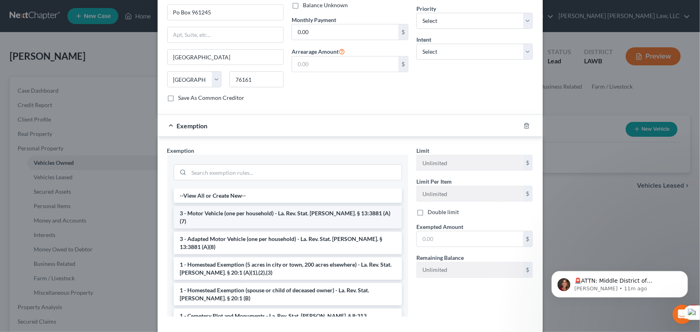
click at [197, 206] on li "3 - Motor Vehicle (one per household) - La. Rev. Stat. Ann. § 13:3881 (A)(7)" at bounding box center [288, 217] width 228 height 22
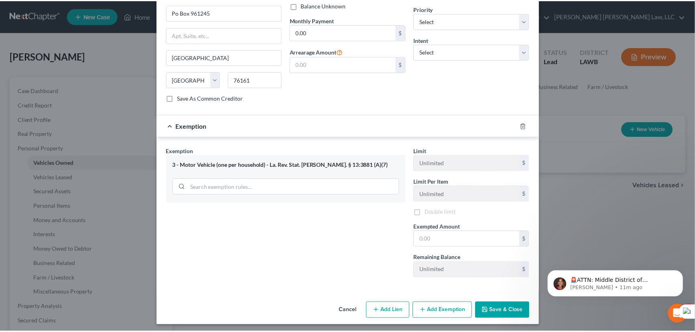
scroll to position [283, 0]
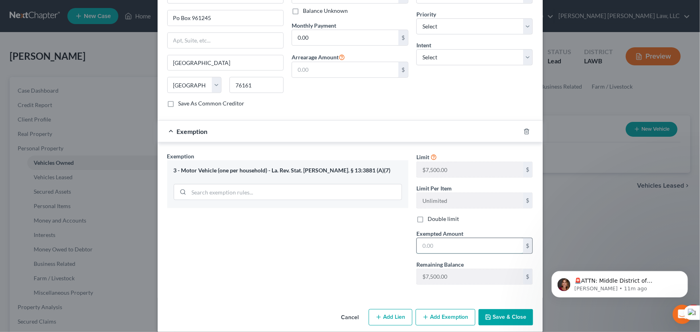
click at [472, 240] on input "text" at bounding box center [470, 245] width 106 height 15
type input "7,500"
click at [502, 309] on button "Save & Close" at bounding box center [506, 317] width 55 height 17
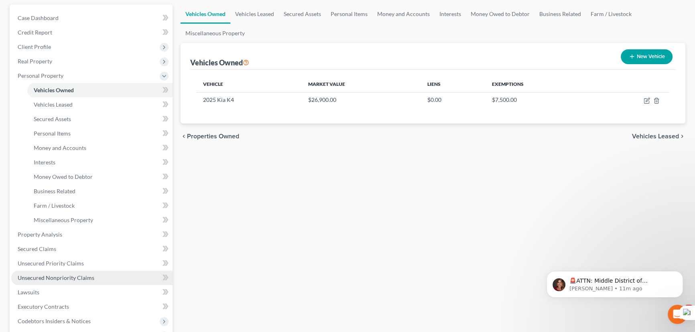
click at [63, 280] on link "Unsecured Nonpriority Claims" at bounding box center [91, 278] width 161 height 14
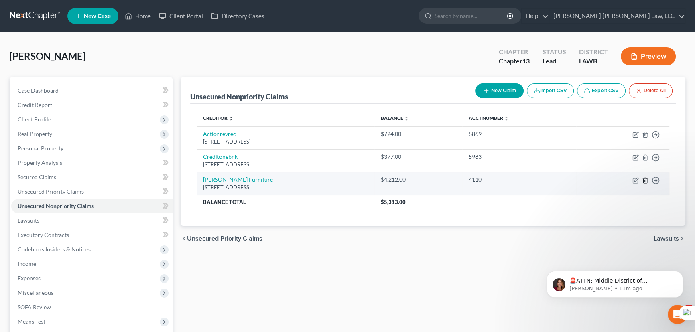
click at [644, 178] on icon "button" at bounding box center [645, 180] width 4 height 5
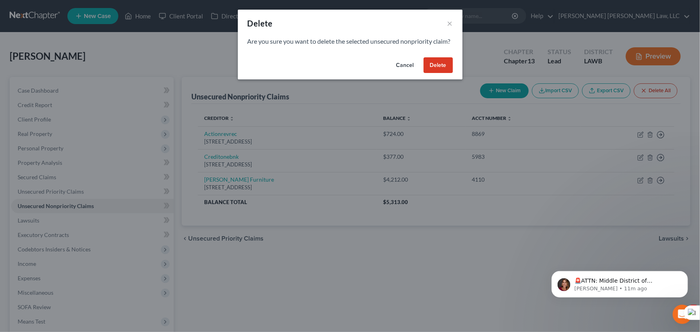
click at [391, 73] on button "Cancel" at bounding box center [405, 65] width 31 height 16
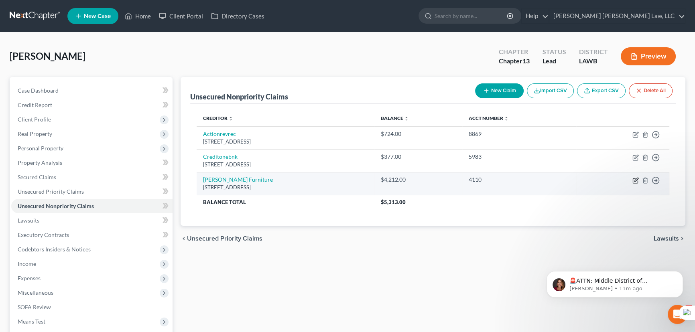
click at [634, 178] on icon "button" at bounding box center [636, 180] width 6 height 6
select select "19"
select select "0"
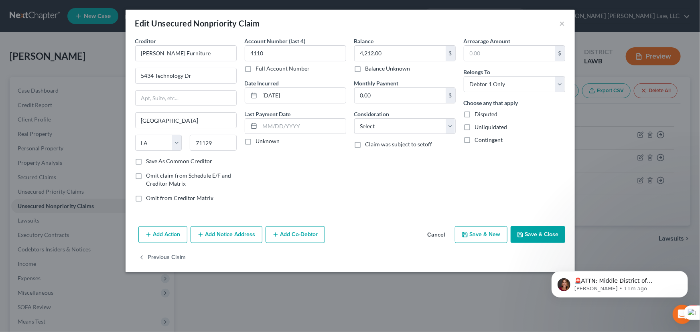
click at [157, 231] on button "Add Action" at bounding box center [162, 234] width 49 height 17
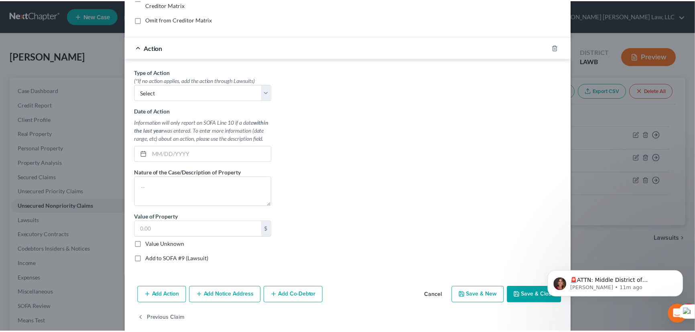
scroll to position [182, 0]
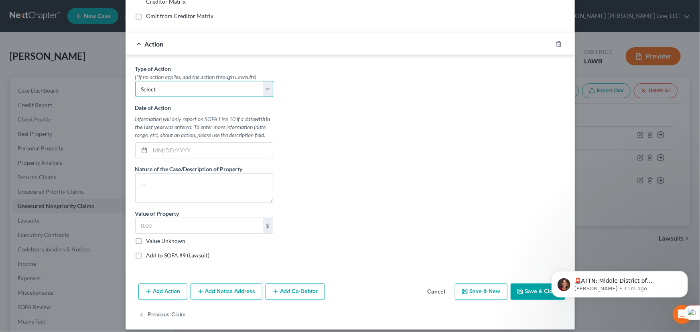
drag, startPoint x: 183, startPoint y: 89, endPoint x: 183, endPoint y: 95, distance: 6.4
click at [183, 89] on select "Select Repossession Garnishment Foreclosure Personal Injury Attached, Seized, O…" at bounding box center [204, 89] width 138 height 16
select select "1"
click at [135, 81] on select "Select Repossession Garnishment Foreclosure Personal Injury Attached, Seized, O…" at bounding box center [204, 89] width 138 height 16
click at [183, 148] on input "text" at bounding box center [212, 150] width 122 height 15
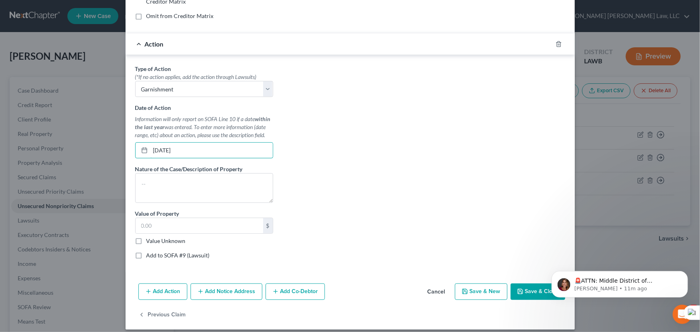
type input "09/10/2025"
click at [518, 289] on icon "button" at bounding box center [520, 291] width 5 height 5
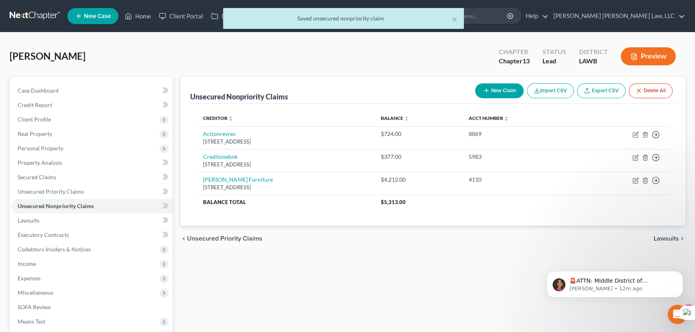
click at [505, 90] on button "New Claim" at bounding box center [499, 90] width 49 height 15
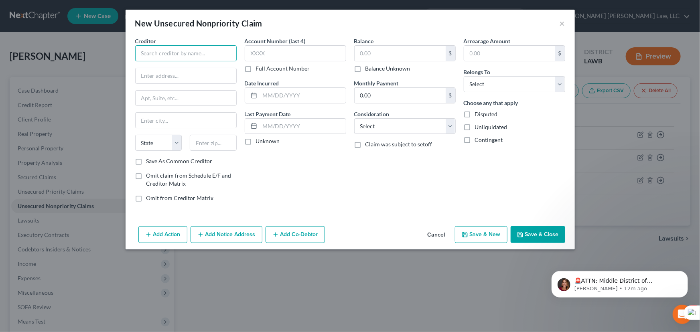
click at [157, 55] on input "text" at bounding box center [186, 53] width 102 height 16
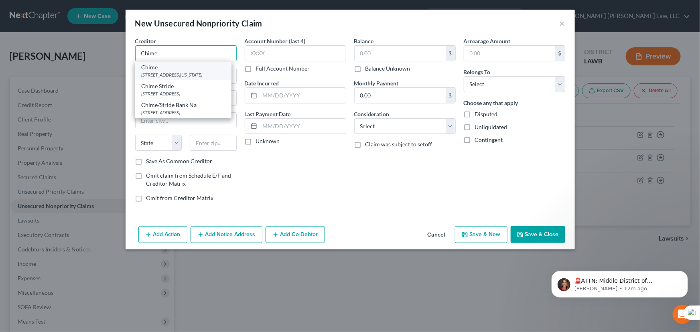
type input "Chime"
click at [167, 72] on div "101 California Street, Suite 500, San Francisco, CA 94108" at bounding box center [183, 74] width 83 height 7
type input "101 California Street, Suite 500"
type input "San Francisco"
select select "4"
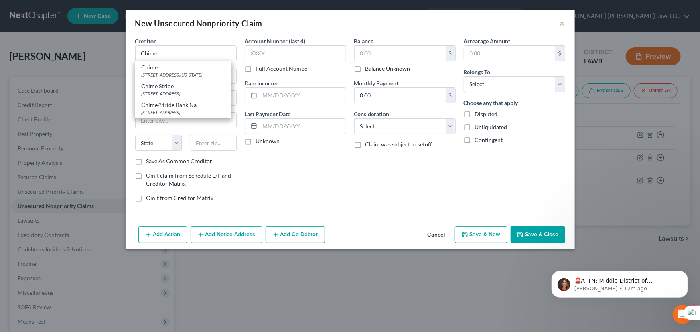
type input "94108"
click at [384, 47] on input "text" at bounding box center [400, 53] width 91 height 15
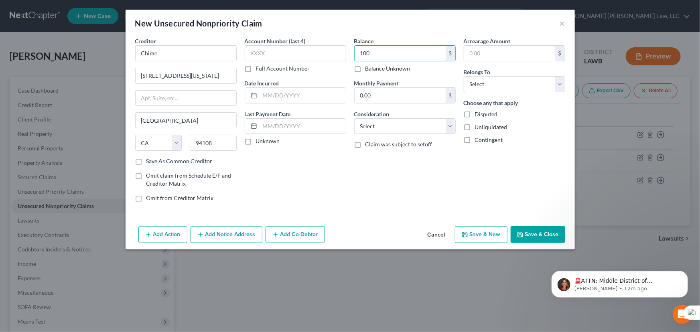
type input "100"
click at [537, 237] on button "Save & Close" at bounding box center [538, 234] width 55 height 17
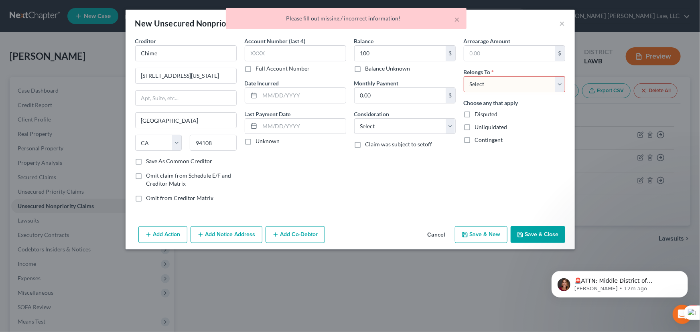
click at [539, 231] on button "Save & Close" at bounding box center [538, 234] width 55 height 17
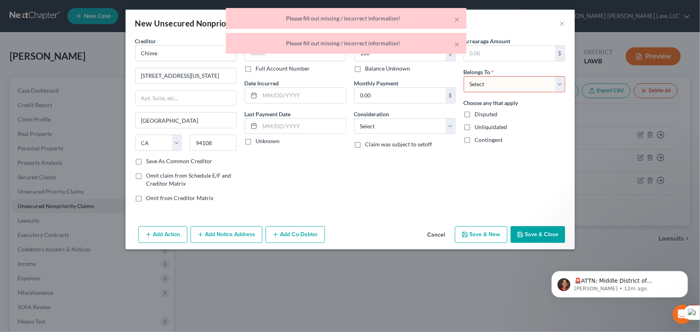
click at [488, 78] on select "Select Debtor 1 Only Debtor 2 Only Debtor 1 And Debtor 2 Only At Least One Of T…" at bounding box center [515, 84] width 102 height 16
select select "0"
click at [464, 76] on select "Select Debtor 1 Only Debtor 2 Only Debtor 1 And Debtor 2 Only At Least One Of T…" at bounding box center [515, 84] width 102 height 16
click at [527, 233] on button "Save & Close" at bounding box center [538, 234] width 55 height 17
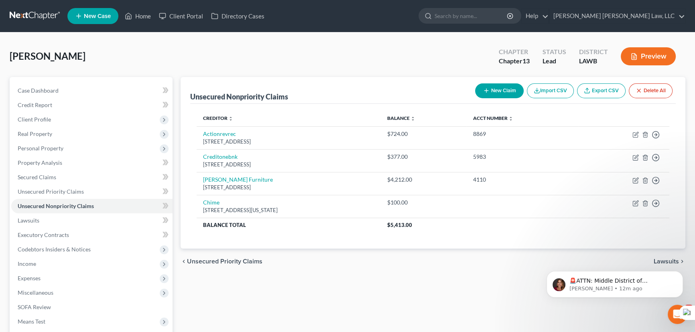
click at [497, 84] on button "New Claim" at bounding box center [499, 90] width 49 height 15
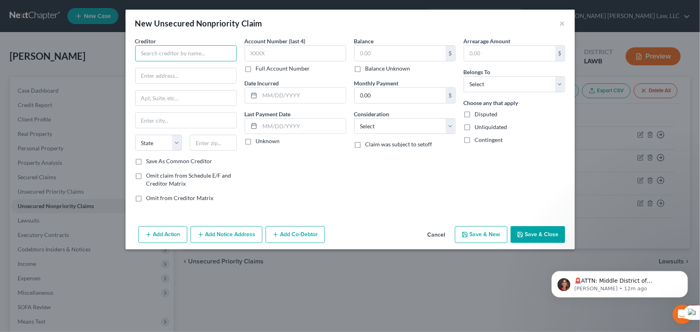
click at [186, 53] on input "text" at bounding box center [186, 53] width 102 height 16
click at [208, 49] on input "text" at bounding box center [186, 53] width 102 height 16
type input "Oschner LSU Health"
type input "4864 Jackson St"
type input "Monroe"
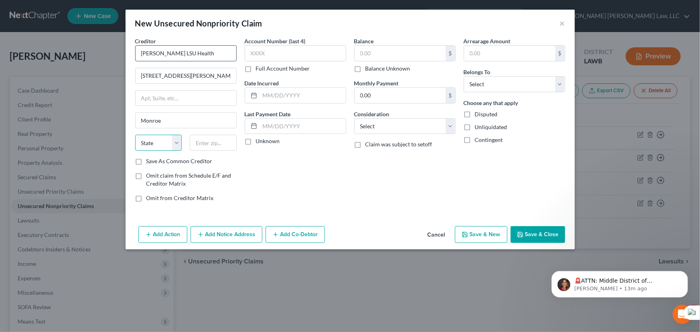
select select "19"
type input "71201"
click at [421, 47] on input "text" at bounding box center [400, 53] width 91 height 15
click at [402, 55] on input "text" at bounding box center [400, 53] width 91 height 15
type input "100"
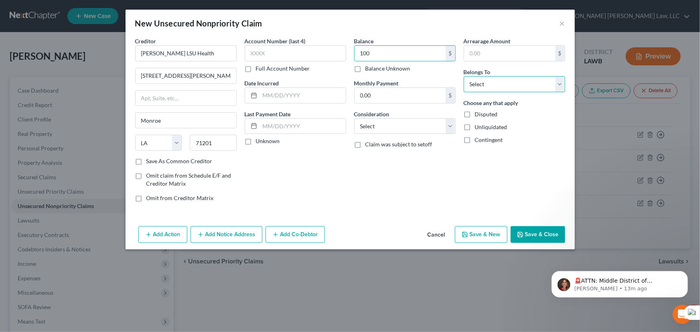
drag, startPoint x: 529, startPoint y: 81, endPoint x: 529, endPoint y: 91, distance: 10.0
click at [529, 81] on select "Select Debtor 1 Only Debtor 2 Only Debtor 1 And Debtor 2 Only At Least One Of T…" at bounding box center [515, 84] width 102 height 16
select select "0"
click at [464, 76] on select "Select Debtor 1 Only Debtor 2 Only Debtor 1 And Debtor 2 Only At Least One Of T…" at bounding box center [515, 84] width 102 height 16
click at [526, 240] on button "Save & Close" at bounding box center [538, 234] width 55 height 17
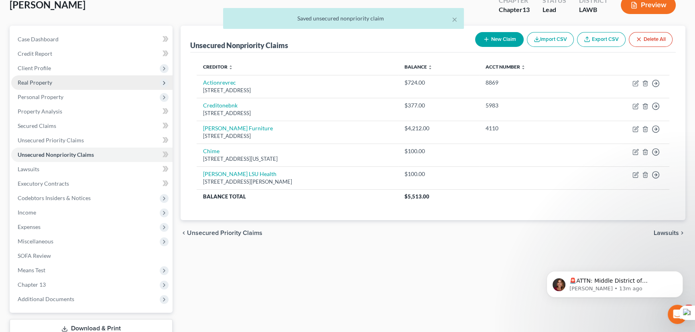
scroll to position [108, 0]
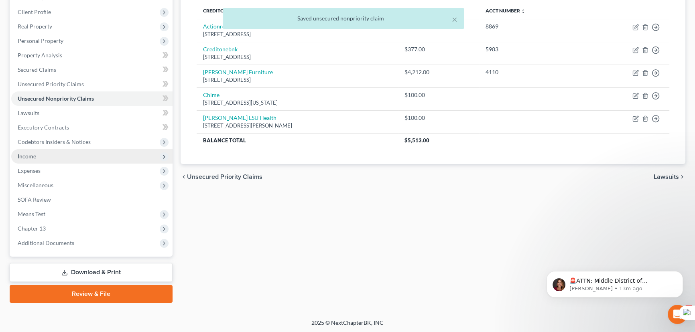
click at [64, 156] on span "Income" at bounding box center [91, 156] width 161 height 14
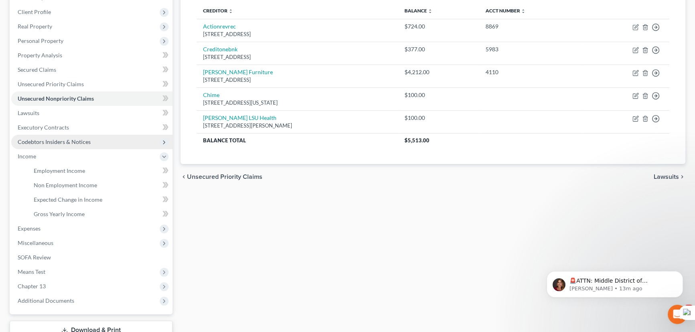
click at [56, 135] on span "Codebtors Insiders & Notices" at bounding box center [91, 142] width 161 height 14
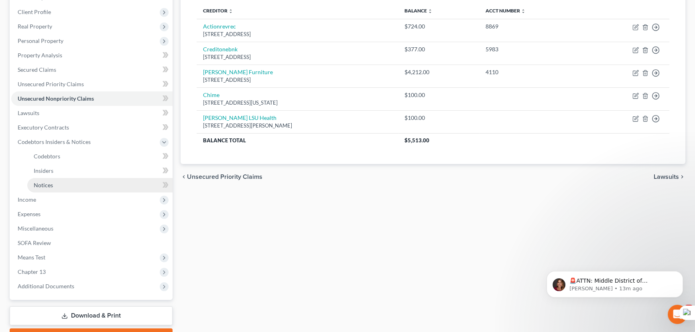
click at [71, 179] on link "Notices" at bounding box center [99, 185] width 145 height 14
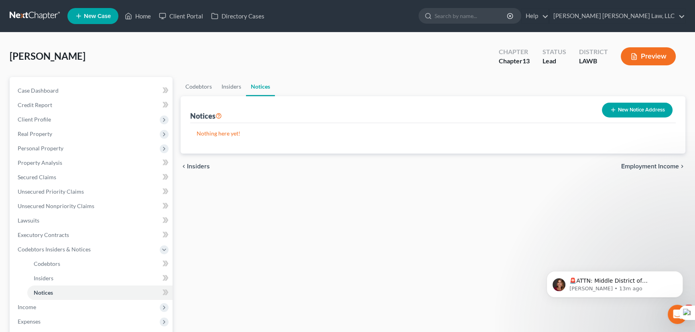
click at [631, 120] on div "Notices New Notice Address" at bounding box center [433, 109] width 486 height 27
click at [631, 113] on button "New Notice Address" at bounding box center [637, 110] width 71 height 15
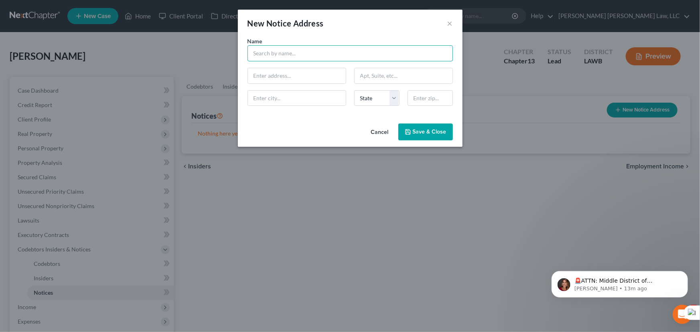
click at [273, 48] on input "text" at bounding box center [350, 53] width 205 height 16
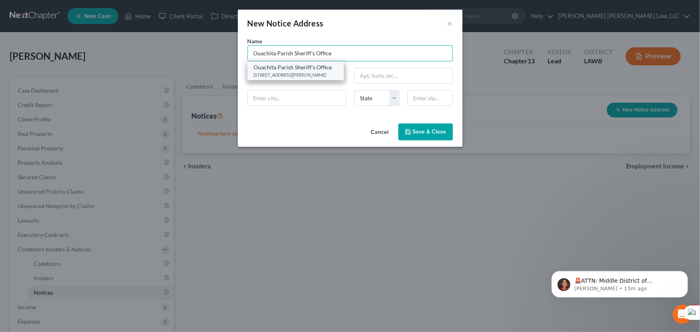
type input "Ouachita Parish Sheriff's Office"
click at [288, 73] on div "400 St. John Street Suite 301, Monroe, LA 71201" at bounding box center [295, 74] width 83 height 7
type input "400 St. John Street"
type input "Suite 301"
type input "Monroe"
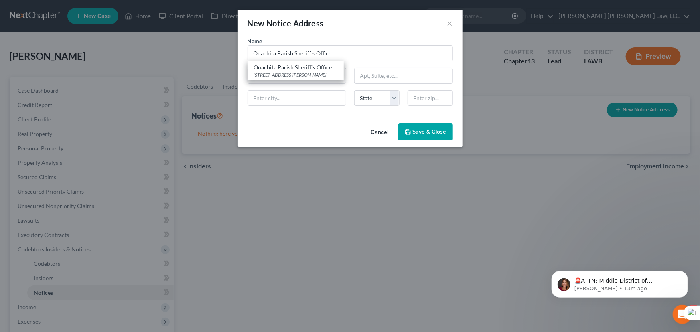
select select "19"
type input "71201"
click at [420, 139] on button "Save & Close" at bounding box center [426, 132] width 55 height 17
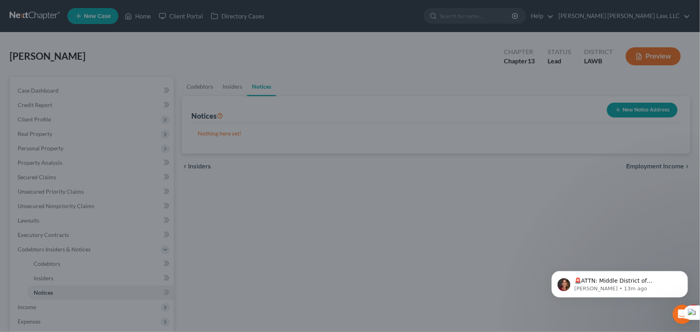
click at [423, 134] on div "Cancel Save & Close" at bounding box center [349, 126] width 195 height 23
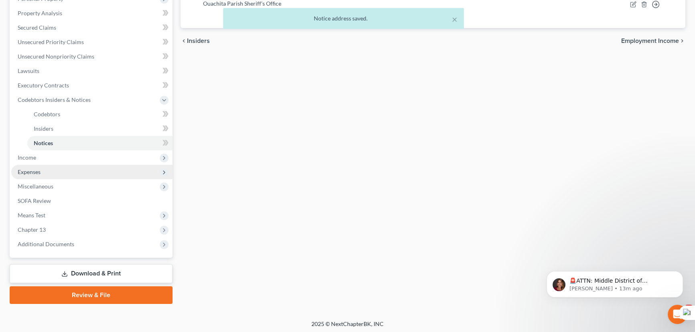
scroll to position [151, 0]
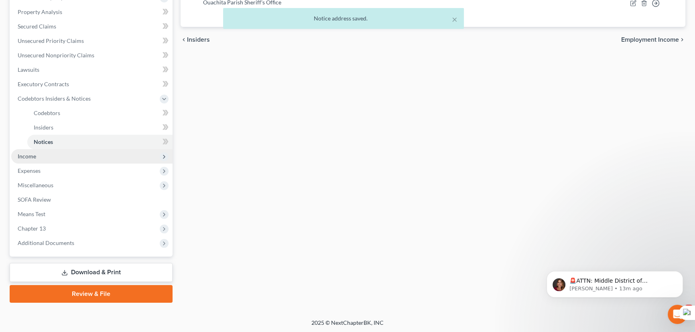
click at [98, 155] on span "Income" at bounding box center [91, 156] width 161 height 14
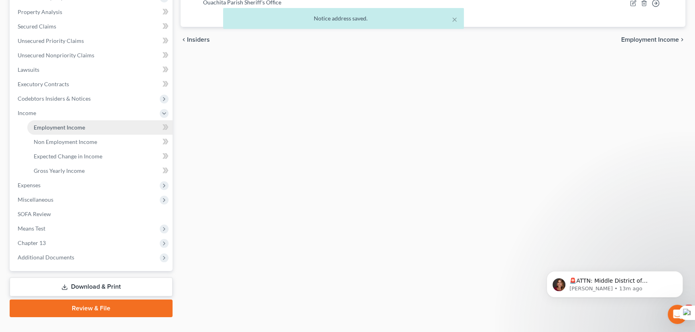
click at [90, 126] on link "Employment Income" at bounding box center [99, 127] width 145 height 14
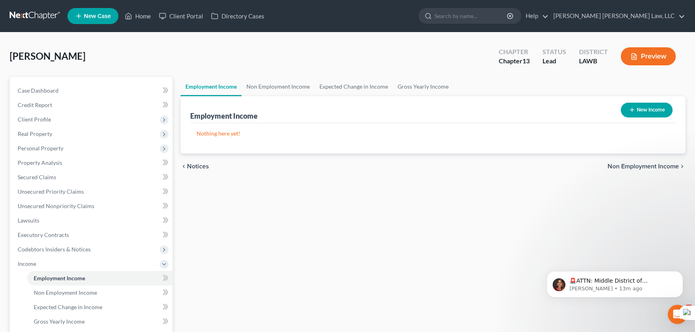
click at [650, 112] on button "New Income" at bounding box center [647, 110] width 52 height 15
select select "0"
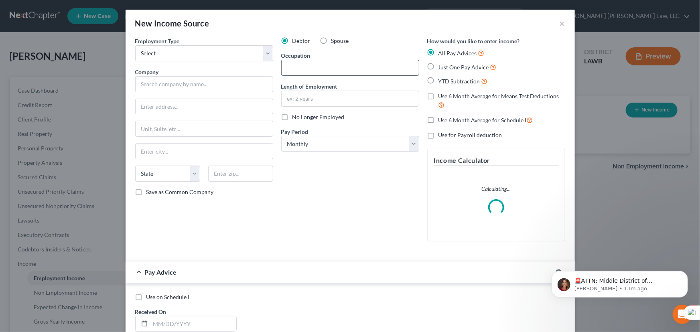
click at [338, 69] on input "text" at bounding box center [350, 67] width 137 height 15
type input "Sales Rep"
click at [347, 96] on input "text" at bounding box center [350, 98] width 137 height 15
type input "1 year"
drag, startPoint x: 405, startPoint y: 145, endPoint x: 399, endPoint y: 150, distance: 8.1
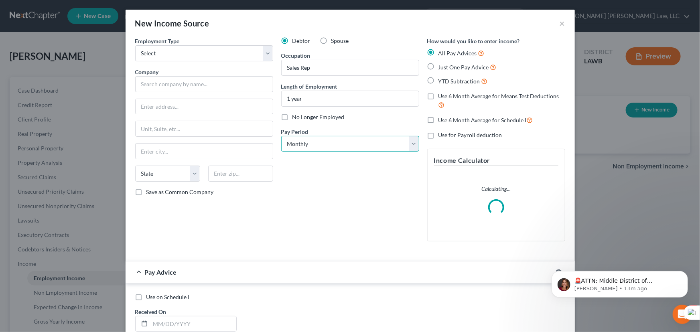
click at [405, 145] on select "Select Monthly Twice Monthly Every Other Week Weekly" at bounding box center [350, 144] width 138 height 16
click at [281, 136] on select "Select Monthly Twice Monthly Every Other Week Weekly" at bounding box center [350, 144] width 138 height 16
click at [332, 145] on select "Select Monthly Twice Monthly Every Other Week Weekly" at bounding box center [350, 144] width 138 height 16
select select "2"
click at [281, 136] on select "Select Monthly Twice Monthly Every Other Week Weekly" at bounding box center [350, 144] width 138 height 16
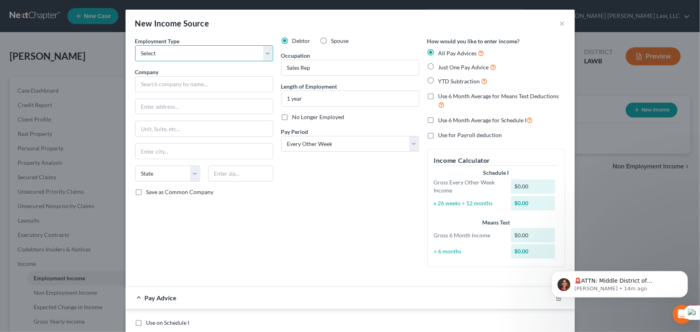
click at [155, 56] on select "Select Full or Part Time Employment Self Employment" at bounding box center [204, 53] width 138 height 16
select select "0"
click at [135, 45] on select "Select Full or Part Time Employment Self Employment" at bounding box center [204, 53] width 138 height 16
drag, startPoint x: 181, startPoint y: 89, endPoint x: 309, endPoint y: 98, distance: 128.3
click at [181, 89] on input "text" at bounding box center [204, 84] width 138 height 16
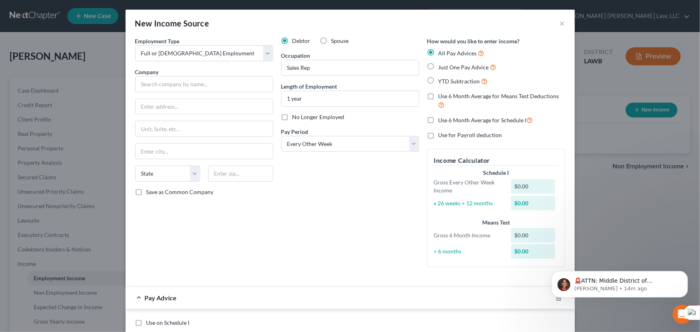
click at [439, 68] on label "Just One Pay Advice" at bounding box center [468, 67] width 58 height 9
click at [442, 68] on input "Just One Pay Advice" at bounding box center [444, 65] width 5 height 5
radio input "true"
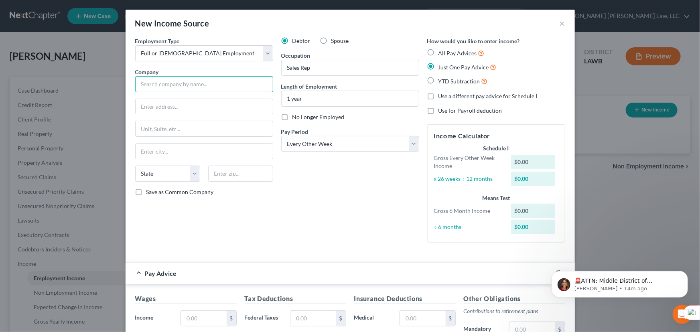
click at [199, 86] on input "text" at bounding box center [204, 84] width 138 height 16
type input "AT&T Mobility Services LLC"
type input "1025 Lenox Park Blvd NE"
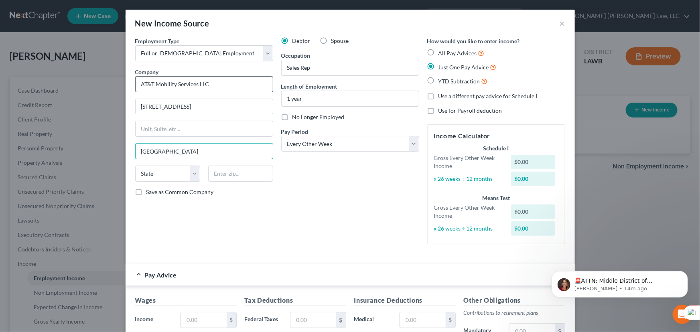
type input "Atlanta"
select select "10"
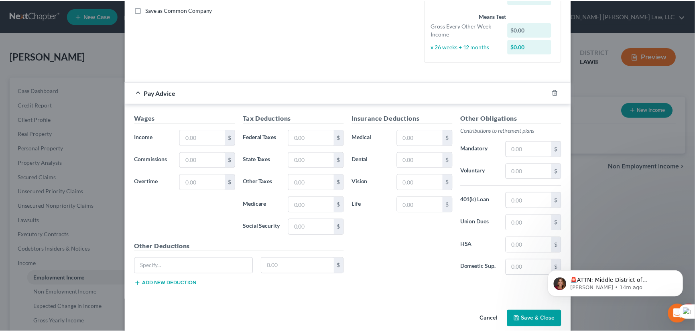
scroll to position [193, 0]
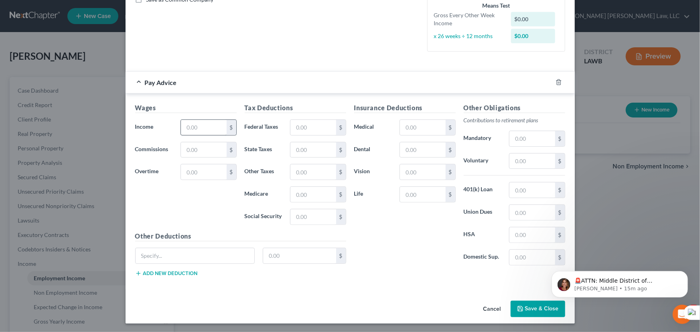
type input "30319"
click at [185, 122] on input "text" at bounding box center [203, 127] width 45 height 15
type input "796.37"
click at [533, 309] on button "Save & Close" at bounding box center [538, 309] width 55 height 17
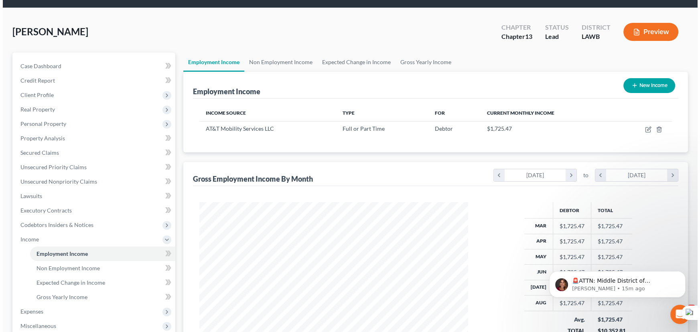
scroll to position [20, 0]
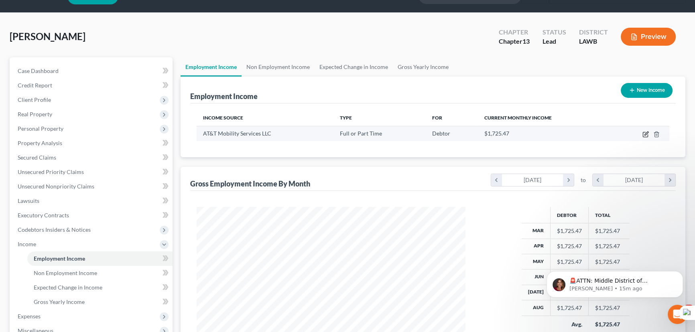
click at [645, 134] on icon "button" at bounding box center [647, 134] width 4 height 4
select select "0"
select select "10"
select select "2"
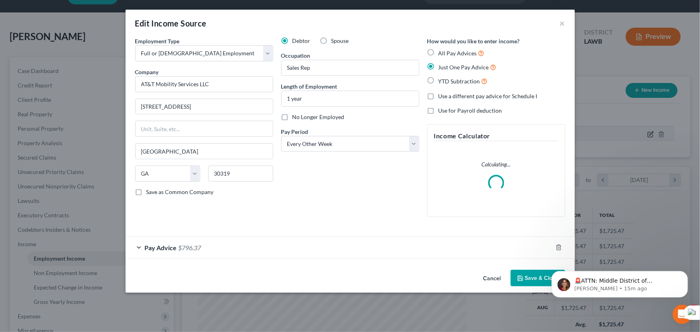
scroll to position [144, 287]
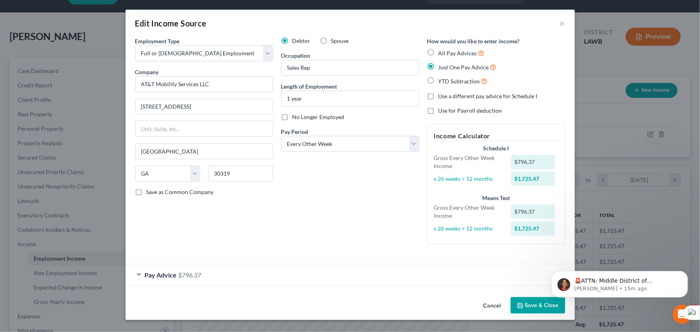
click at [441, 283] on div "Pay Advice $796.37" at bounding box center [339, 274] width 427 height 21
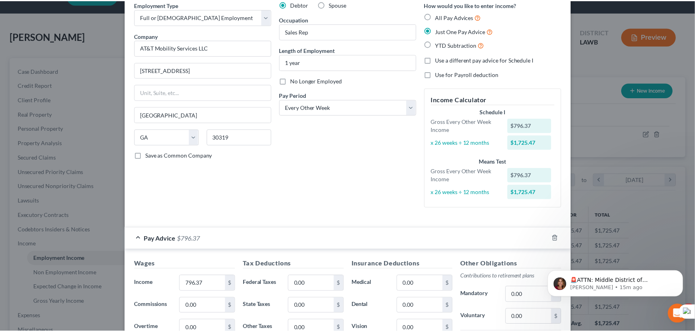
scroll to position [193, 0]
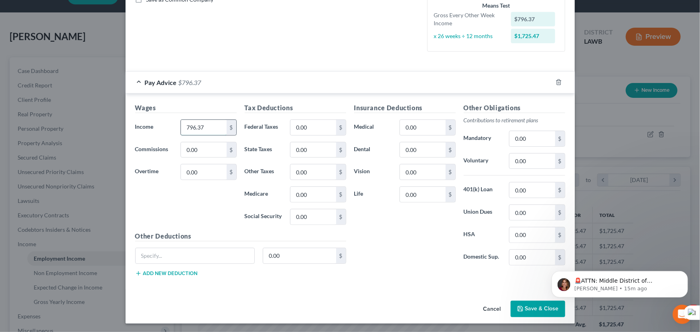
click at [213, 120] on input "796.37" at bounding box center [203, 127] width 45 height 15
type input "1,416.76"
click at [326, 171] on input "0.00" at bounding box center [313, 172] width 45 height 15
type input "471.99"
click at [298, 218] on input "0.00" at bounding box center [313, 217] width 45 height 15
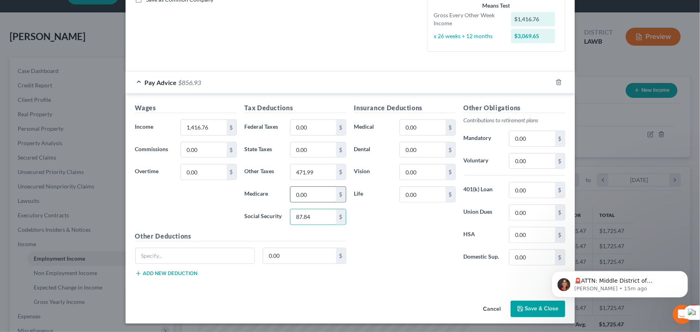
type input "87.84"
click at [309, 188] on input "0.00" at bounding box center [313, 194] width 45 height 15
type input "20.55"
click at [301, 148] on input "0.00" at bounding box center [313, 149] width 45 height 15
type input "40.01"
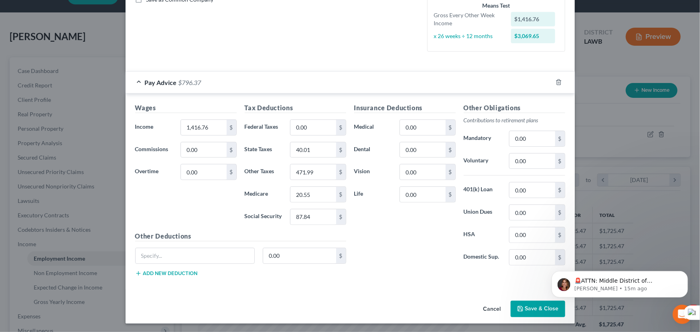
click at [530, 305] on button "Save & Close" at bounding box center [538, 309] width 55 height 17
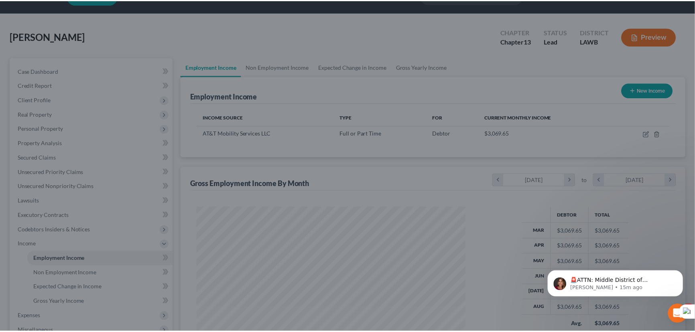
scroll to position [401199, 401058]
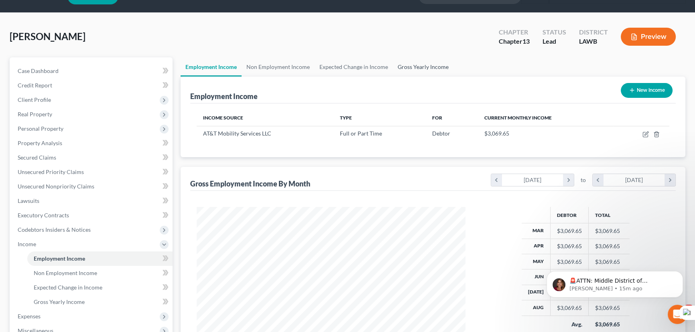
click at [417, 67] on link "Gross Yearly Income" at bounding box center [423, 66] width 61 height 19
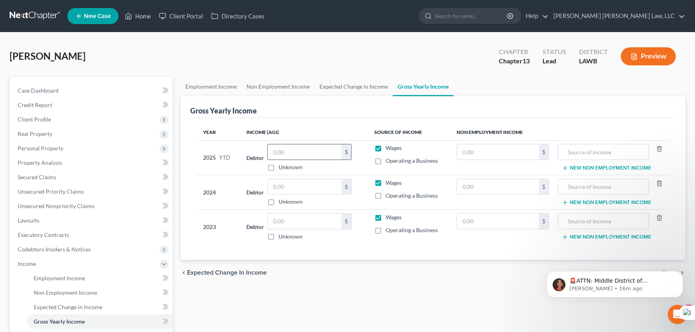
click at [296, 153] on input "text" at bounding box center [305, 151] width 74 height 15
type input "34,895.46"
click at [285, 185] on input "text" at bounding box center [305, 186] width 74 height 15
type input "29,491"
click at [317, 222] on input "text" at bounding box center [305, 221] width 74 height 15
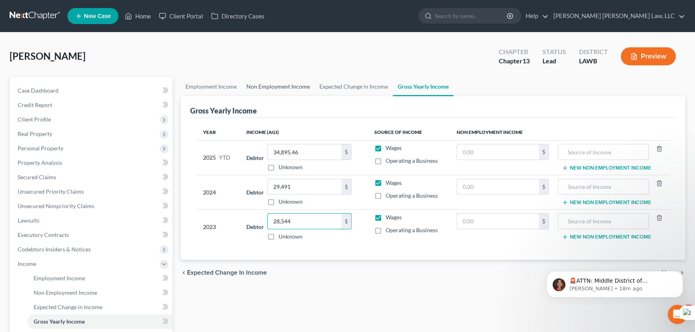
type input "28,544"
click at [271, 85] on link "Non Employment Income" at bounding box center [278, 86] width 73 height 19
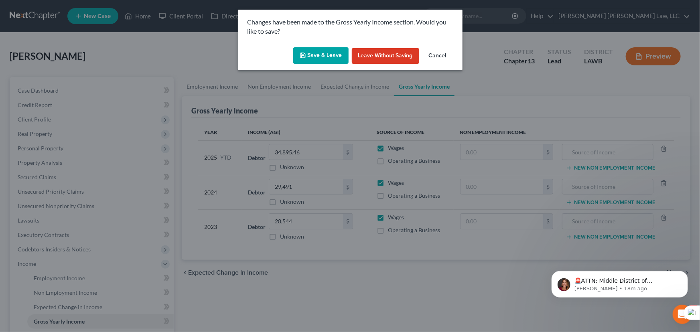
click at [330, 54] on button "Save & Leave" at bounding box center [320, 55] width 55 height 17
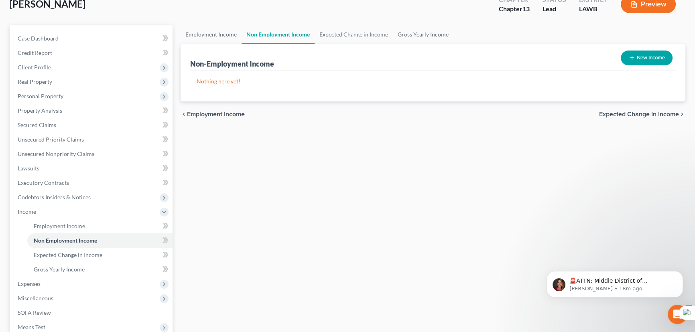
scroll to position [165, 0]
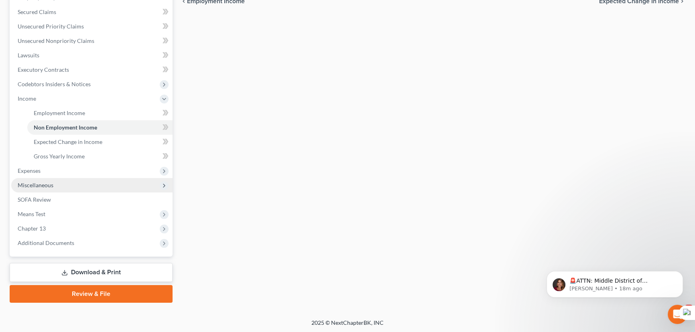
drag, startPoint x: 68, startPoint y: 167, endPoint x: 69, endPoint y: 182, distance: 15.3
click at [68, 167] on span "Expenses" at bounding box center [91, 171] width 161 height 14
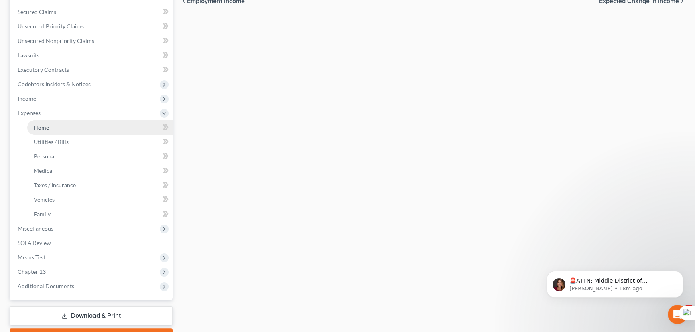
click at [61, 131] on link "Home" at bounding box center [99, 127] width 145 height 14
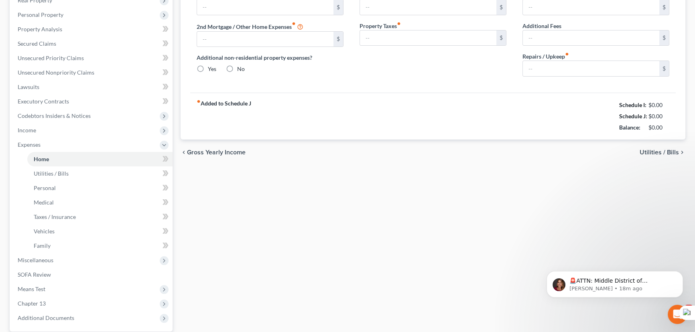
type input "0.00"
radio input "true"
type input "0.00"
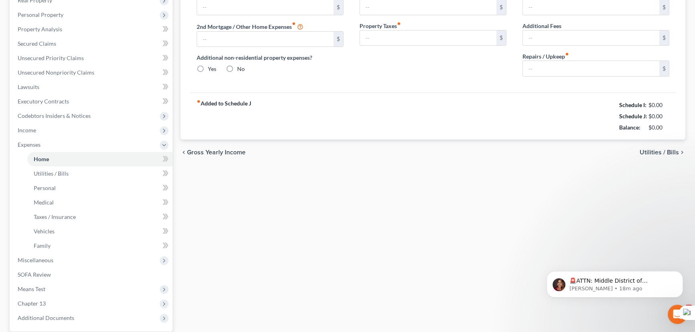
type input "0.00"
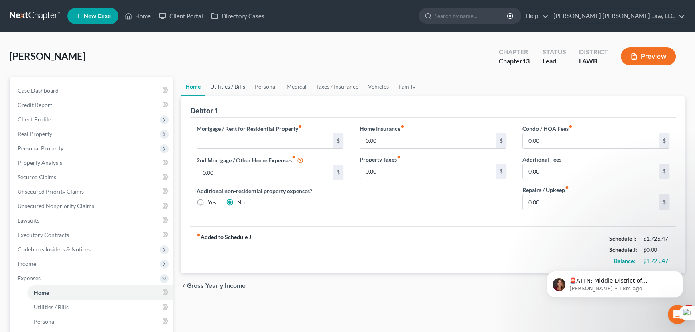
click at [225, 77] on link "Utilities / Bills" at bounding box center [227, 86] width 45 height 19
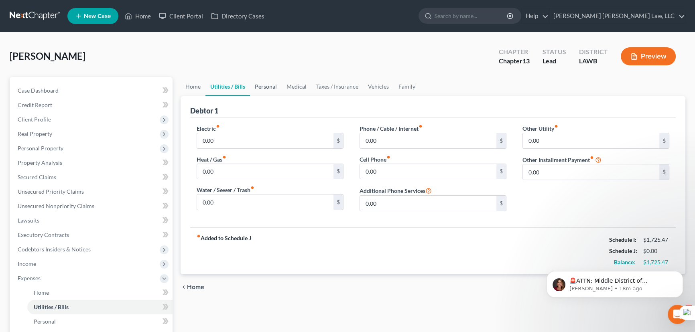
click at [268, 85] on link "Personal" at bounding box center [266, 86] width 32 height 19
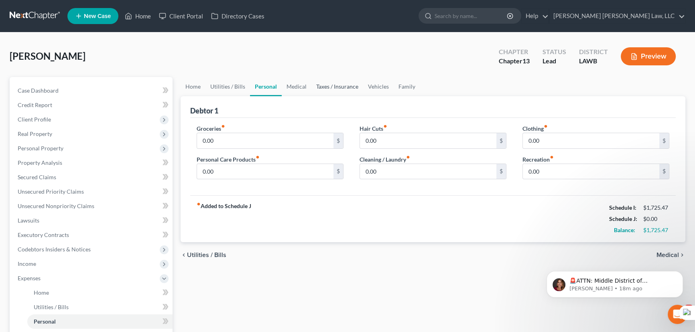
click at [311, 84] on link "Taxes / Insurance" at bounding box center [337, 86] width 52 height 19
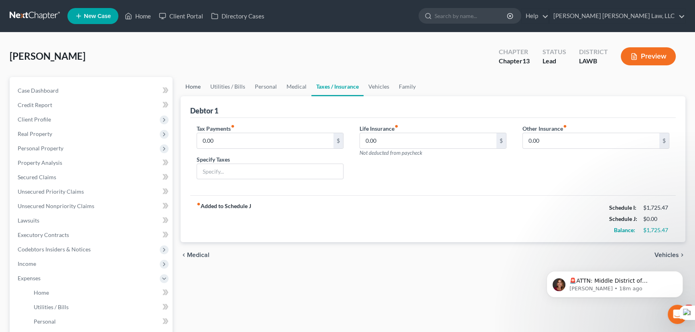
click at [195, 89] on link "Home" at bounding box center [193, 86] width 25 height 19
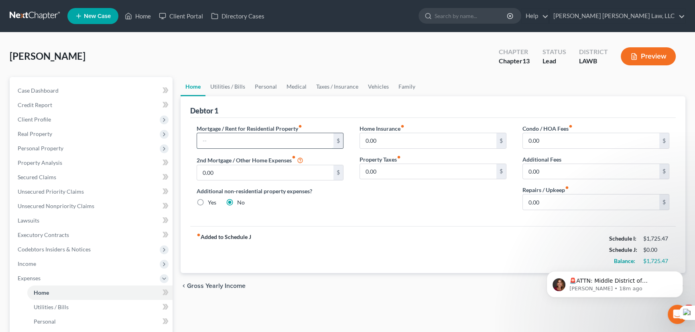
click at [241, 142] on input "text" at bounding box center [265, 140] width 136 height 15
type input "694"
click at [268, 91] on link "Personal" at bounding box center [266, 86] width 32 height 19
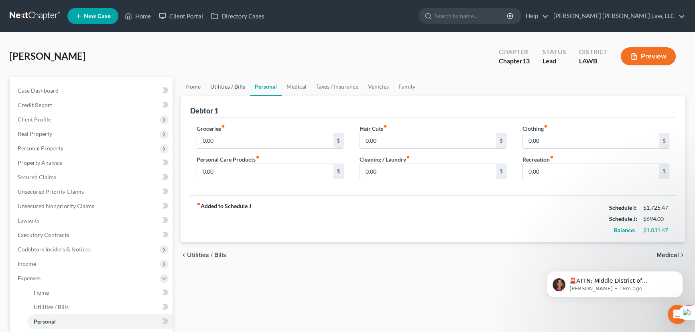
click at [207, 87] on link "Utilities / Bills" at bounding box center [227, 86] width 45 height 19
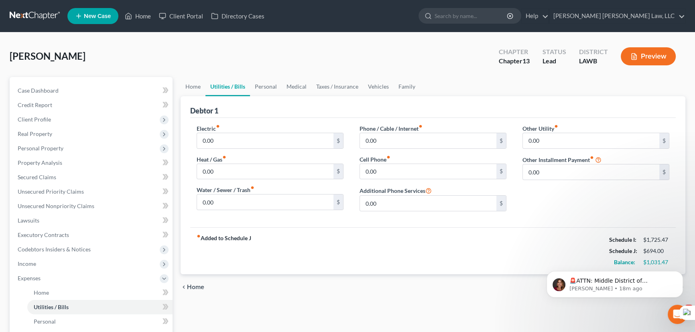
click at [224, 83] on link "Utilities / Bills" at bounding box center [227, 86] width 45 height 19
click at [226, 133] on input "0.00" at bounding box center [265, 140] width 136 height 15
type input "305"
click at [242, 199] on input "0.00" at bounding box center [265, 202] width 136 height 15
type input "90"
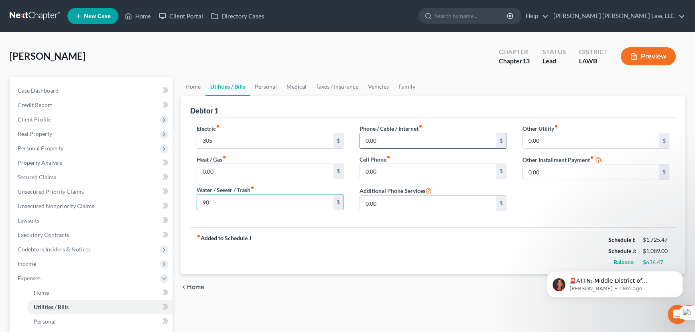
click at [388, 133] on input "0.00" at bounding box center [428, 140] width 136 height 15
type input "10"
click at [271, 74] on div "Bradley, Brenisha Upgraded Chapter Chapter 13 Status Lead District LAWB Preview" at bounding box center [348, 59] width 676 height 35
click at [269, 83] on link "Personal" at bounding box center [266, 86] width 32 height 19
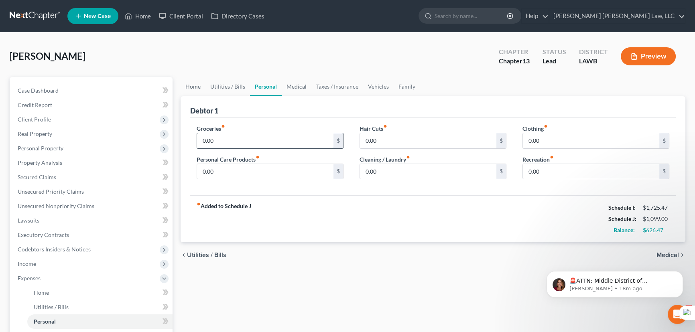
click at [242, 140] on input "0.00" at bounding box center [265, 140] width 136 height 15
type input "500"
click at [572, 136] on input "0.00" at bounding box center [591, 140] width 136 height 15
type input "150"
click at [373, 88] on link "Vehicles" at bounding box center [378, 86] width 31 height 19
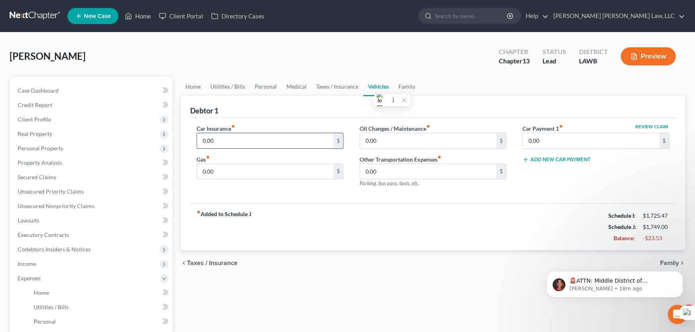
click at [251, 142] on input "0.00" at bounding box center [265, 140] width 136 height 15
type input "289"
click at [473, 138] on input "0.00" at bounding box center [428, 140] width 136 height 15
type input "25"
click at [584, 138] on input "0.00" at bounding box center [591, 140] width 136 height 15
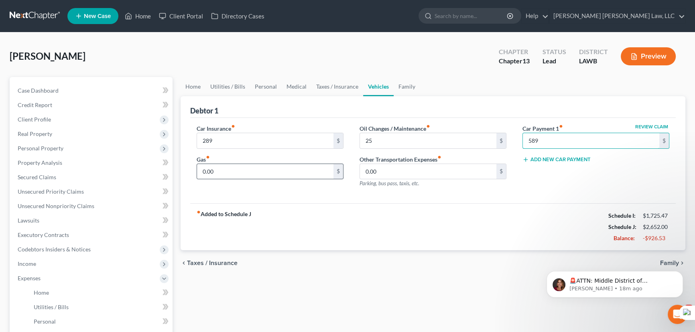
type input "589"
click at [240, 164] on div "0.00 $" at bounding box center [270, 172] width 147 height 16
click at [329, 96] on div "Debtor 1" at bounding box center [433, 107] width 486 height 22
click at [301, 91] on link "Medical" at bounding box center [297, 86] width 30 height 19
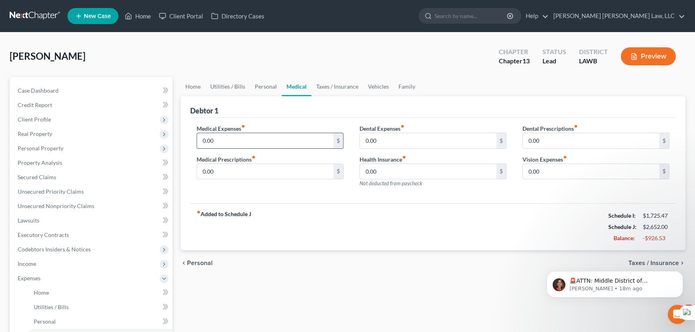
click at [239, 143] on input "0.00" at bounding box center [265, 140] width 136 height 15
type input "100"
click at [225, 172] on input "0.00" at bounding box center [265, 171] width 136 height 15
type input "25"
click at [191, 94] on link "Home" at bounding box center [193, 86] width 25 height 19
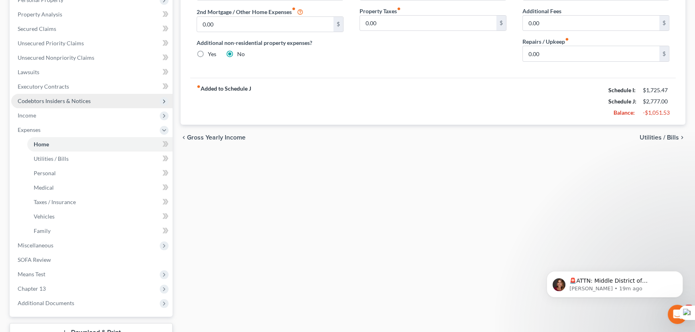
scroll to position [109, 0]
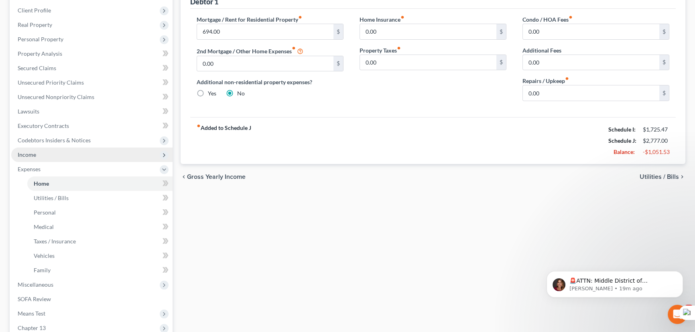
click at [58, 157] on span "Income" at bounding box center [91, 155] width 161 height 14
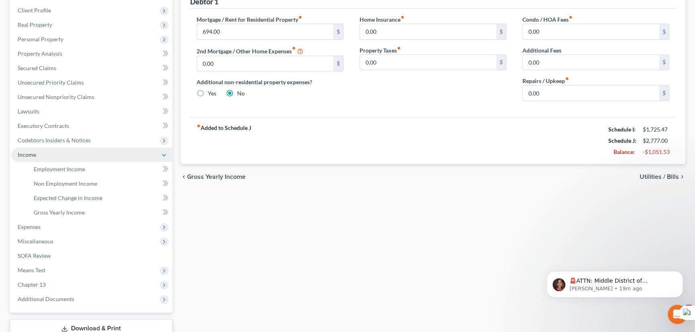
click at [64, 161] on span "Income" at bounding box center [91, 155] width 161 height 14
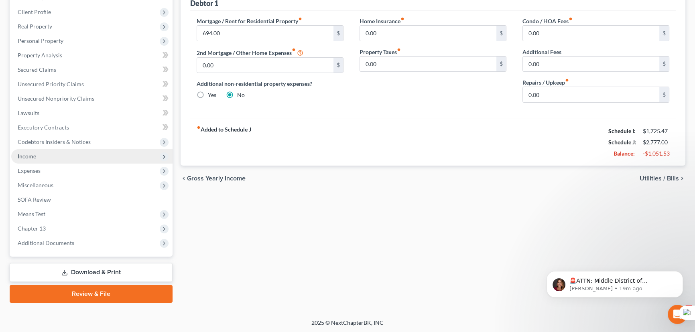
click at [64, 154] on span "Income" at bounding box center [91, 156] width 161 height 14
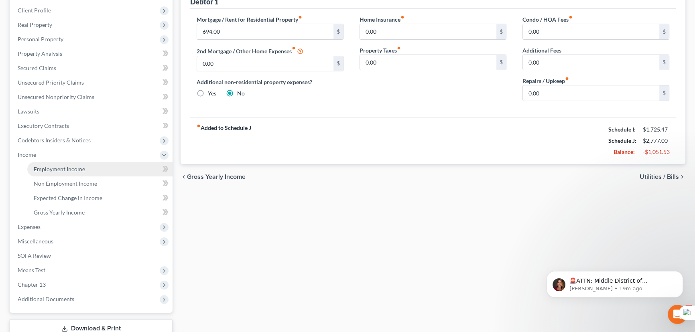
click at [77, 167] on span "Employment Income" at bounding box center [59, 169] width 51 height 7
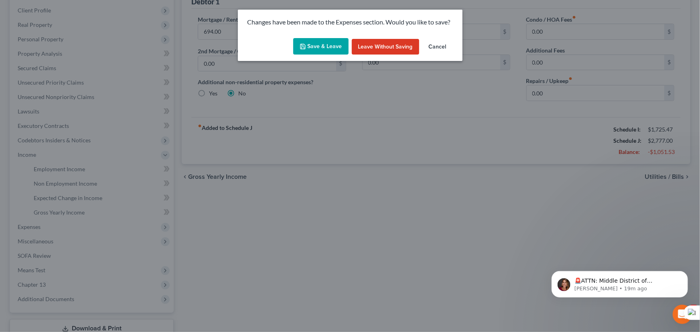
click at [327, 45] on button "Save & Leave" at bounding box center [320, 46] width 55 height 17
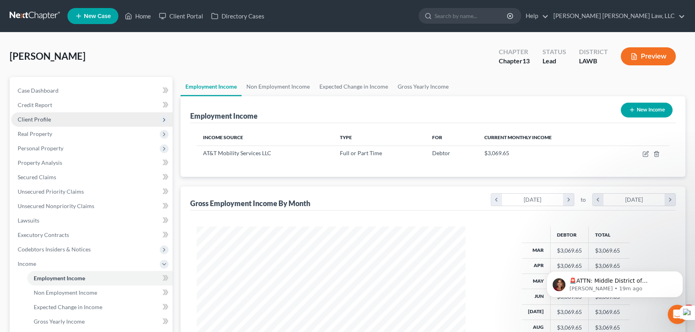
click at [38, 120] on span "Client Profile" at bounding box center [34, 119] width 33 height 7
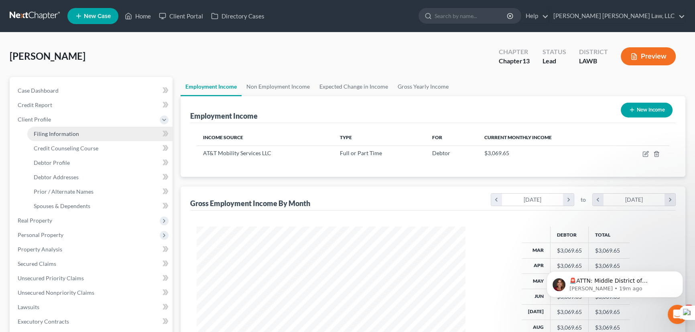
click at [45, 131] on span "Filing Information" at bounding box center [56, 133] width 45 height 7
select select "1"
select select "0"
select select "3"
select select "36"
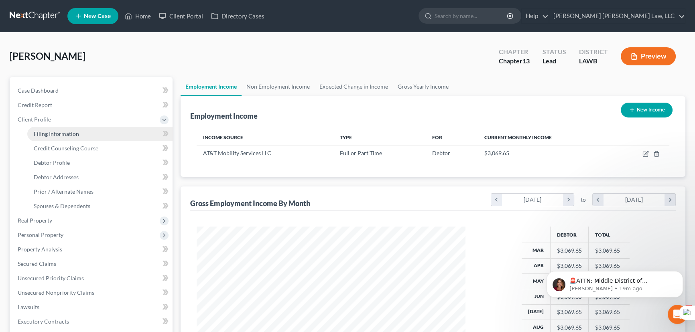
select select "0"
select select "19"
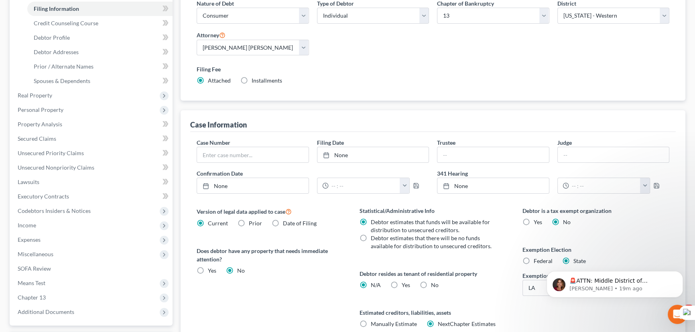
scroll to position [195, 0]
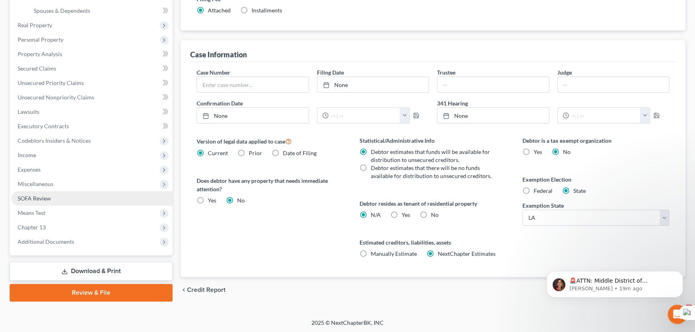
drag, startPoint x: 40, startPoint y: 185, endPoint x: 50, endPoint y: 198, distance: 16.3
click at [40, 185] on span "Miscellaneous" at bounding box center [36, 184] width 36 height 7
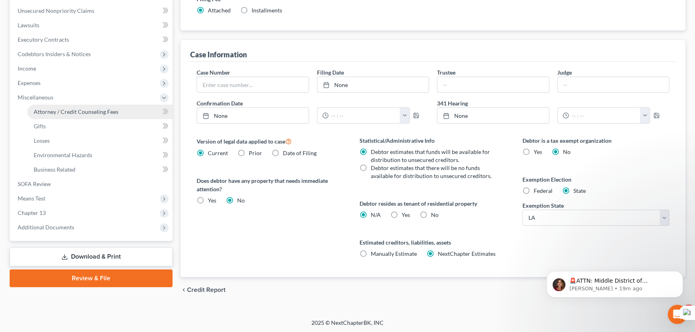
click at [76, 110] on span "Attorney / Credit Counseling Fees" at bounding box center [76, 111] width 85 height 7
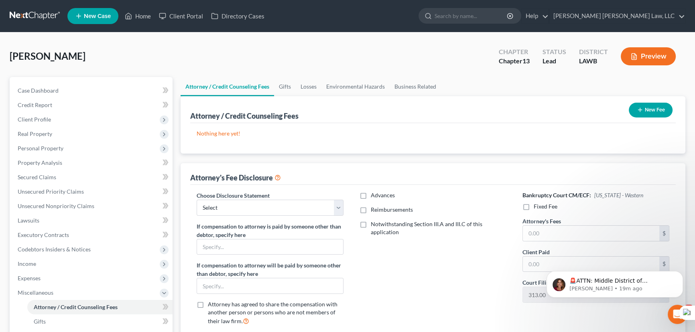
click at [642, 109] on icon "button" at bounding box center [640, 110] width 6 height 6
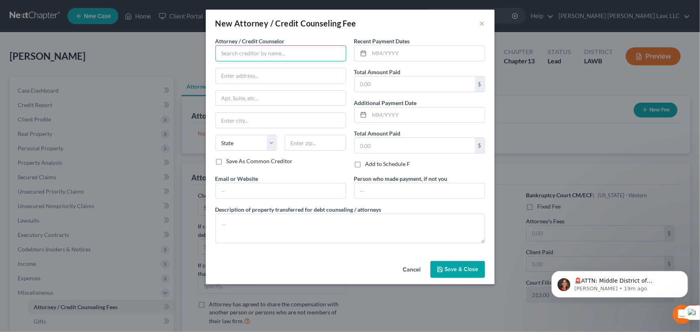
click at [242, 55] on input "text" at bounding box center [281, 53] width 131 height 16
drag, startPoint x: 242, startPoint y: 58, endPoint x: 250, endPoint y: 53, distance: 9.4
click at [240, 37] on label "Attorney / Credit Counselor *" at bounding box center [250, 41] width 69 height 8
click at [251, 52] on input "E Oru" at bounding box center [281, 53] width 131 height 16
type input "E Orum Young Law Office"
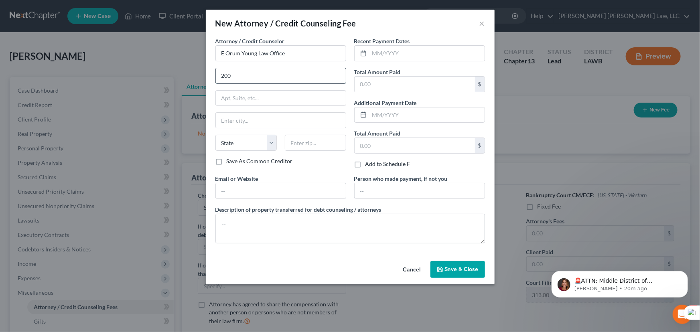
type input "200 Washington Street"
type input "Monroe"
select select "19"
type input "71201"
drag, startPoint x: 378, startPoint y: 54, endPoint x: 451, endPoint y: 46, distance: 73.0
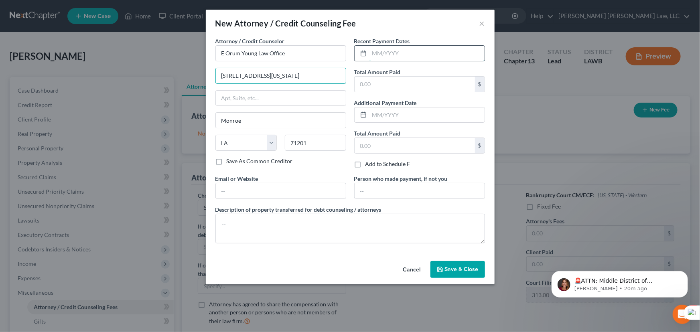
click at [378, 54] on input "text" at bounding box center [427, 53] width 115 height 15
type input "09/2025"
click at [441, 76] on div "$" at bounding box center [419, 84] width 131 height 16
click at [445, 83] on input "text" at bounding box center [415, 84] width 120 height 15
type input "365"
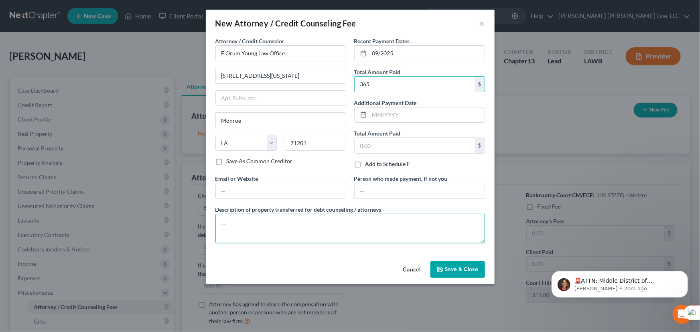
click at [325, 224] on textarea at bounding box center [351, 229] width 270 height 30
type textarea "credit report, credit counseling, filing fee"
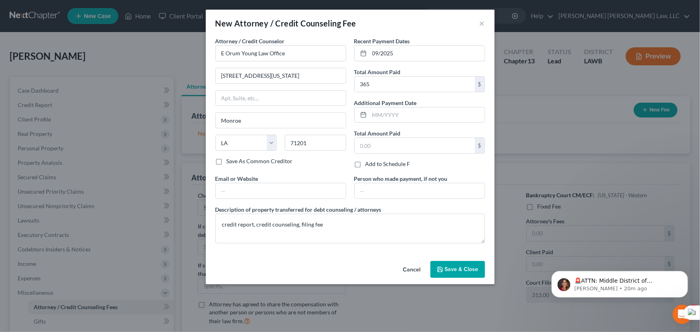
drag, startPoint x: 458, startPoint y: 271, endPoint x: 518, endPoint y: 250, distance: 63.7
click at [458, 270] on span "Save & Close" at bounding box center [462, 269] width 34 height 7
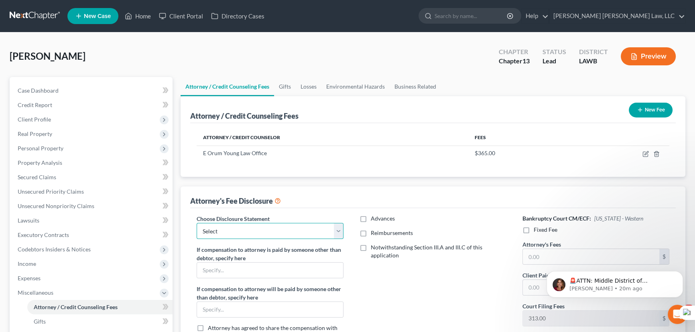
drag, startPoint x: 267, startPoint y: 232, endPoint x: 265, endPoint y: 237, distance: 5.6
click at [267, 232] on select "Select LAEB 2016 Bankruptcy Rule 2016(B) Disclosure and Application for Approva…" at bounding box center [270, 231] width 147 height 16
select select "1"
click at [197, 223] on select "Select LAEB 2016 Bankruptcy Rule 2016(B) Disclosure and Application for Approva…" at bounding box center [270, 231] width 147 height 16
click at [371, 231] on label "Reimbursements" at bounding box center [392, 233] width 42 height 8
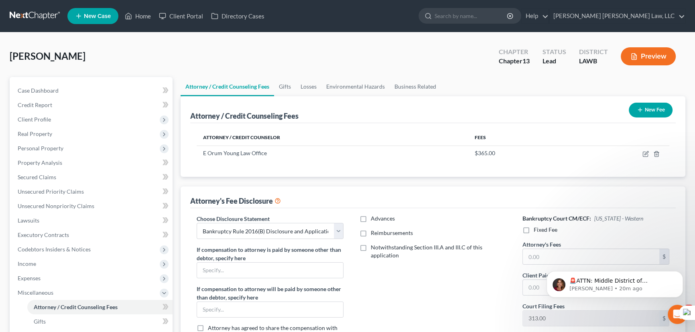
click at [374, 231] on input "Reimbursements" at bounding box center [376, 231] width 5 height 5
checkbox input "true"
click at [392, 254] on input "text" at bounding box center [428, 259] width 136 height 15
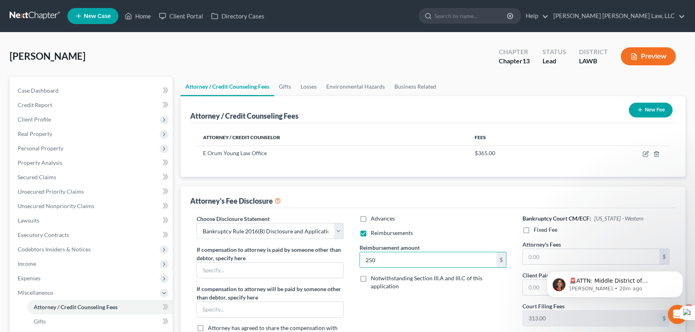
type input "250"
drag, startPoint x: 528, startPoint y: 231, endPoint x: 542, endPoint y: 220, distance: 18.2
click at [534, 231] on label "Fixed Fee" at bounding box center [546, 230] width 24 height 8
click at [537, 231] on input "Fixed Fee" at bounding box center [539, 228] width 5 height 5
checkbox input "true"
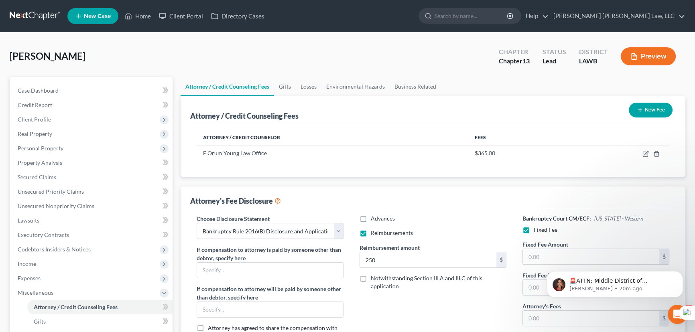
scroll to position [180, 0]
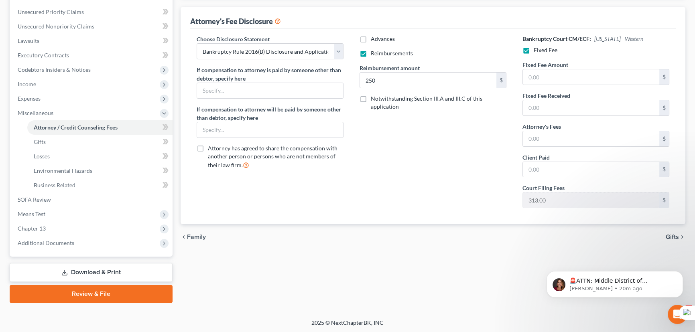
click at [578, 67] on div "Fixed Fee Amount $" at bounding box center [596, 73] width 155 height 24
drag, startPoint x: 586, startPoint y: 86, endPoint x: 588, endPoint y: 78, distance: 8.1
click at [587, 81] on div "Fixed Fee Amount $" at bounding box center [596, 76] width 155 height 31
click at [588, 78] on input "text" at bounding box center [591, 76] width 136 height 15
type input "5,025"
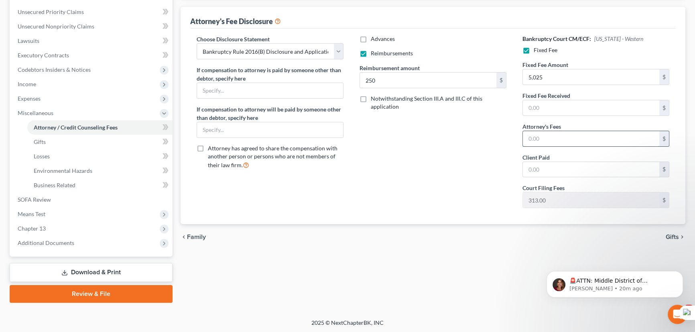
click at [579, 136] on input "text" at bounding box center [591, 138] width 136 height 15
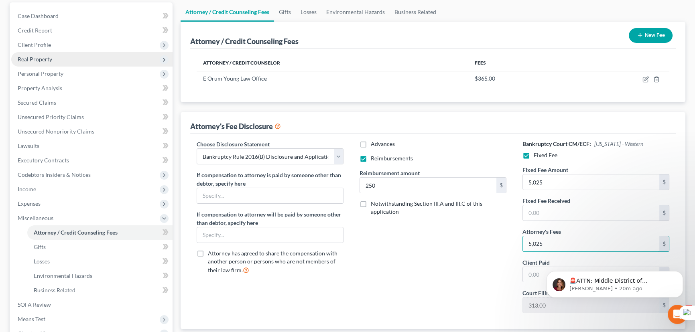
scroll to position [0, 0]
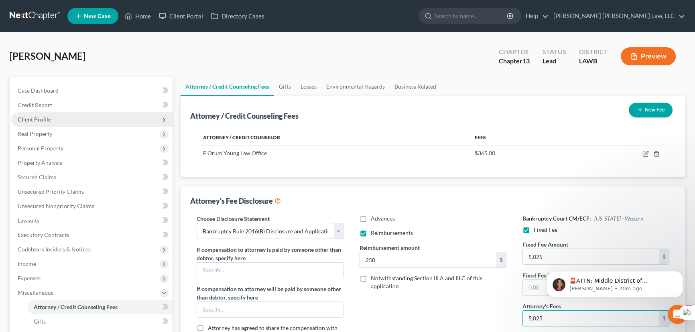
type input "5,025"
click at [76, 119] on span "Client Profile" at bounding box center [91, 119] width 161 height 14
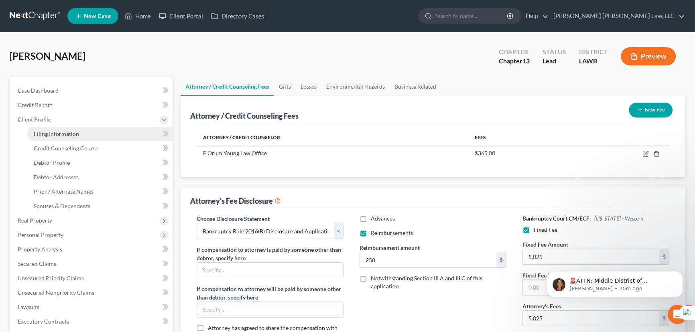
click at [77, 131] on span "Filing Information" at bounding box center [56, 133] width 45 height 7
select select "1"
select select "0"
select select "3"
select select "36"
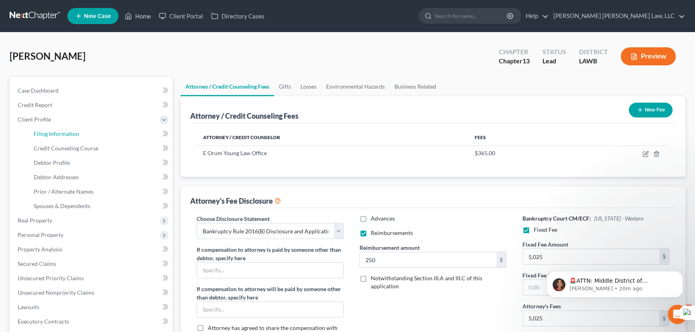
select select "0"
select select "19"
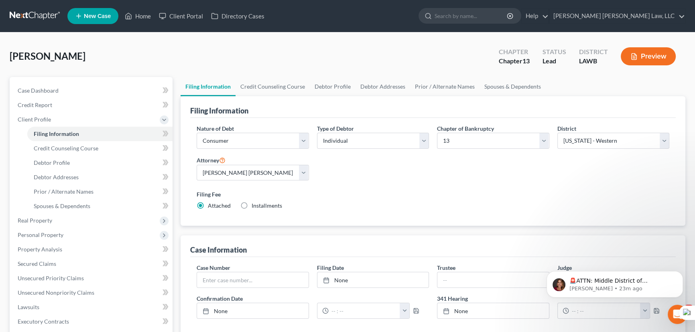
click at [41, 13] on link at bounding box center [35, 16] width 51 height 14
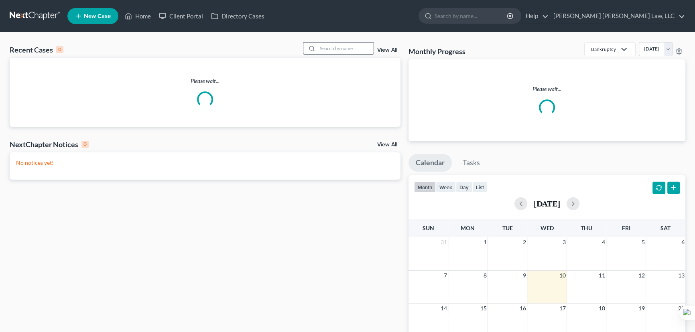
click at [345, 48] on input "search" at bounding box center [345, 49] width 56 height 12
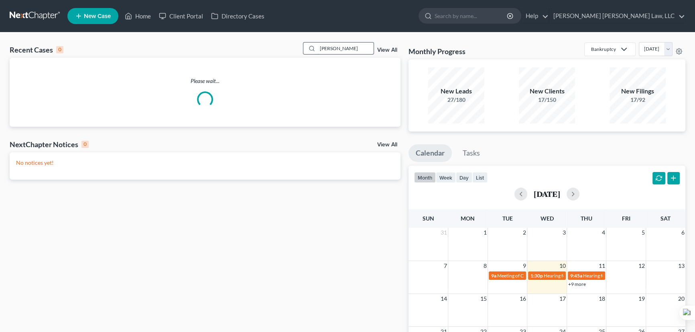
type input "[PERSON_NAME]"
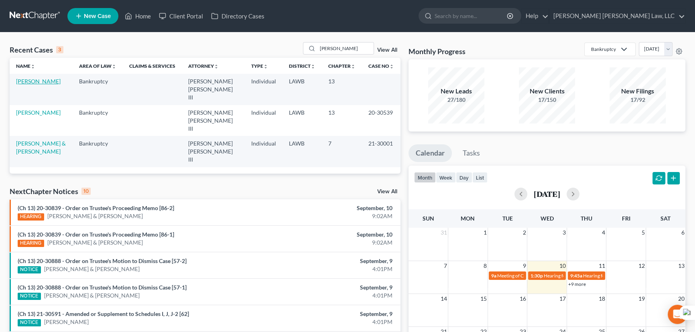
click at [37, 82] on link "[PERSON_NAME]" at bounding box center [38, 81] width 45 height 7
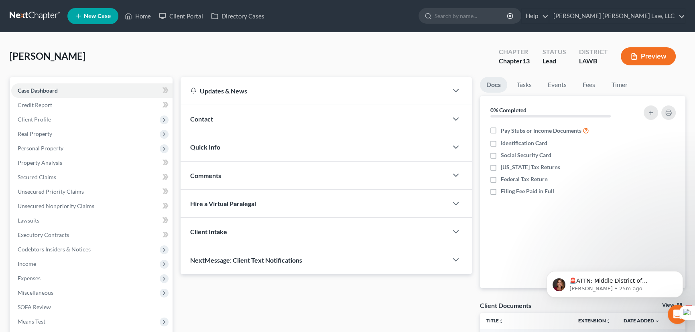
click at [18, 19] on link at bounding box center [35, 16] width 51 height 14
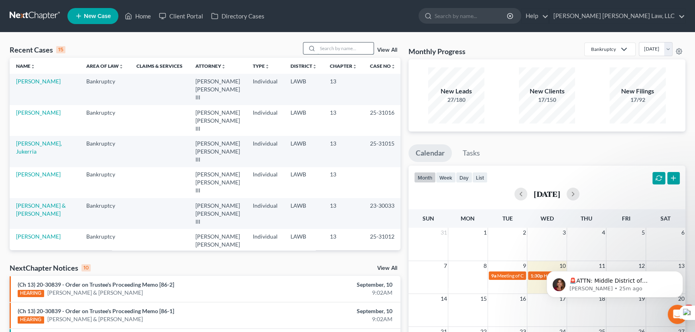
click at [349, 50] on input "search" at bounding box center [345, 49] width 56 height 12
type input "bradley"
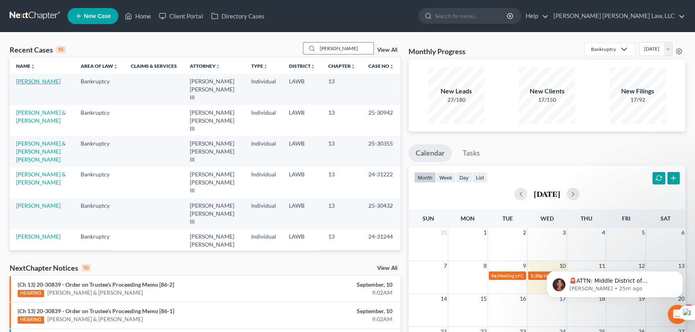
click at [45, 81] on link "[PERSON_NAME]" at bounding box center [38, 81] width 45 height 7
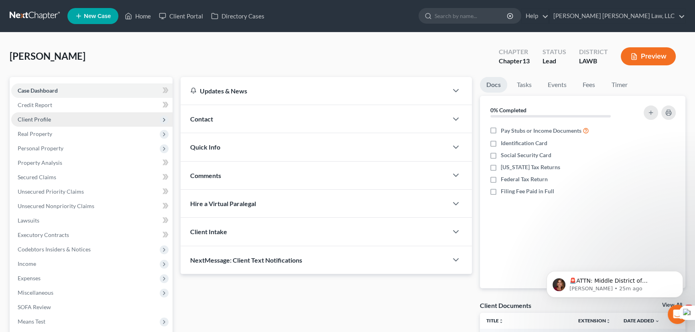
click at [82, 122] on span "Client Profile" at bounding box center [91, 119] width 161 height 14
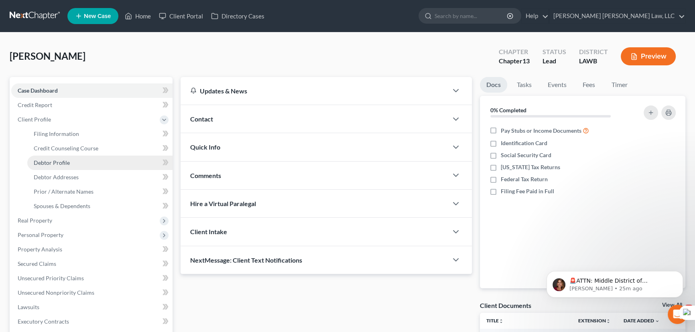
click at [79, 169] on link "Debtor Profile" at bounding box center [99, 163] width 145 height 14
select select "0"
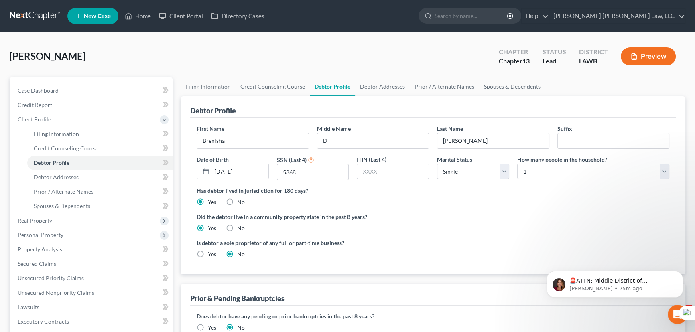
radio input "true"
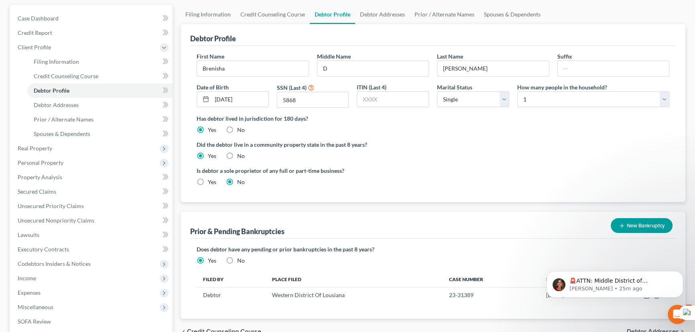
scroll to position [36, 0]
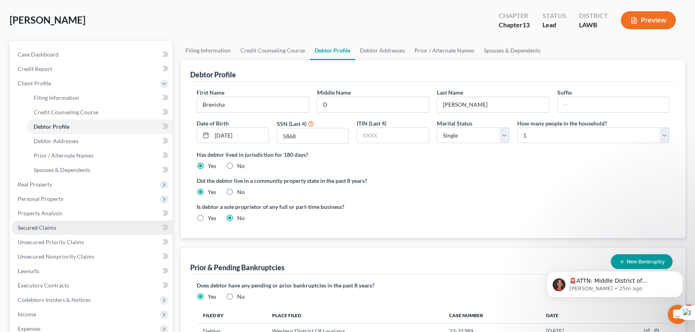
click at [29, 226] on span "Secured Claims" at bounding box center [37, 227] width 39 height 7
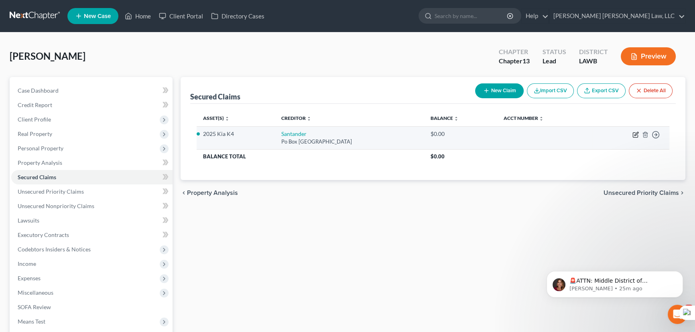
click at [635, 135] on icon "button" at bounding box center [637, 134] width 4 height 4
select select "45"
select select "0"
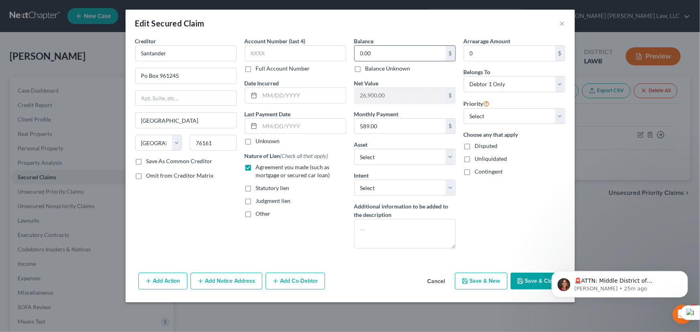
click at [391, 52] on input "0.00" at bounding box center [400, 53] width 91 height 15
click at [386, 55] on input "0.00" at bounding box center [400, 53] width 91 height 15
drag, startPoint x: 386, startPoint y: 55, endPoint x: 344, endPoint y: 58, distance: 42.6
click at [344, 58] on div "Creditor * Santander Po Box 961245 Fort Worth State AL AK AR AZ CA CO CT DE DC …" at bounding box center [350, 146] width 438 height 218
type input "25,000"
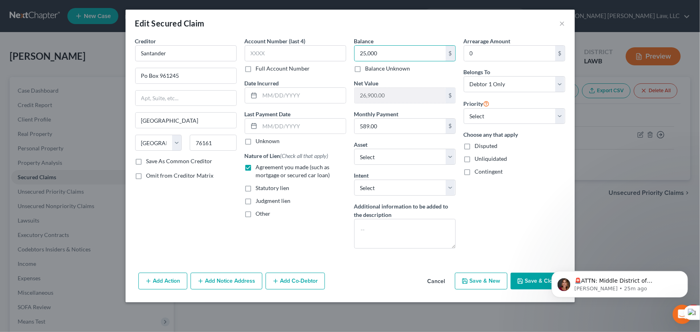
click at [533, 281] on button "Save & Close" at bounding box center [538, 281] width 55 height 17
